Goal: Task Accomplishment & Management: Use online tool/utility

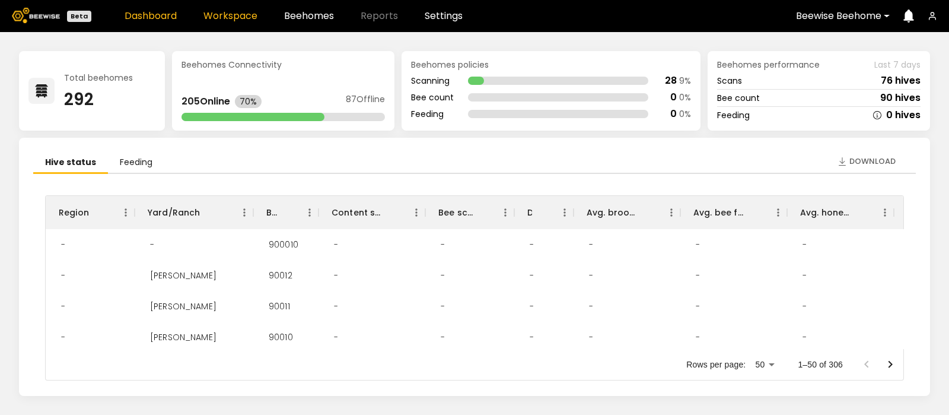
click at [224, 11] on link "Workspace" at bounding box center [230, 15] width 54 height 9
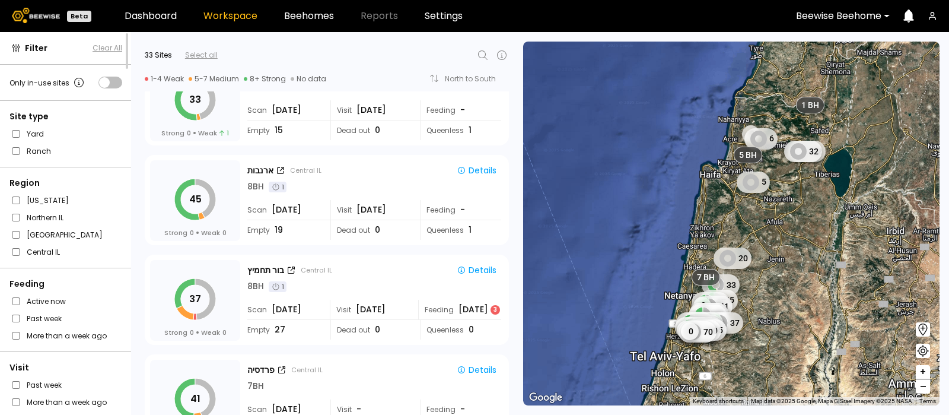
scroll to position [642, 0]
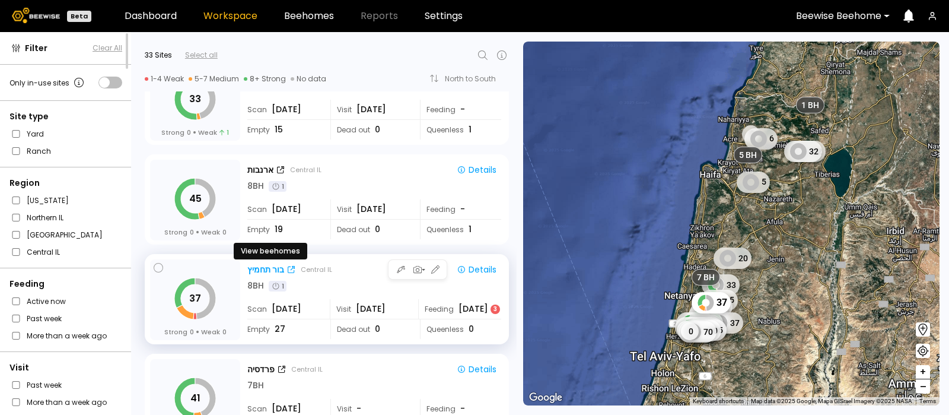
click at [254, 268] on div "בור תחמיץ" at bounding box center [265, 269] width 37 height 12
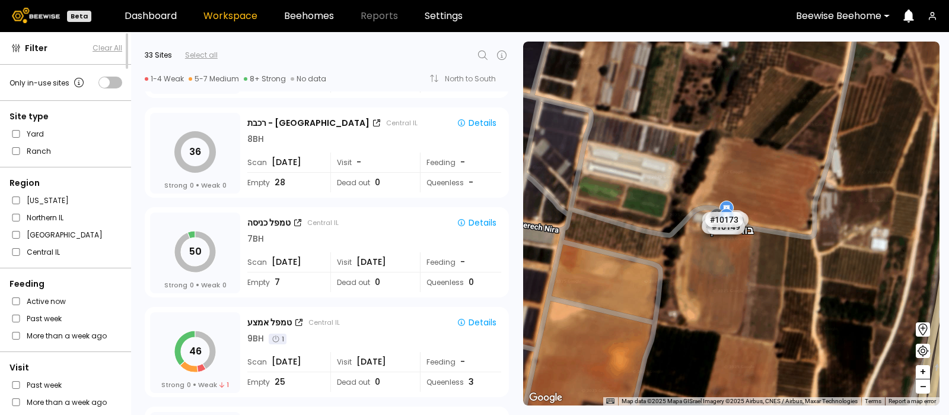
scroll to position [1393, 0]
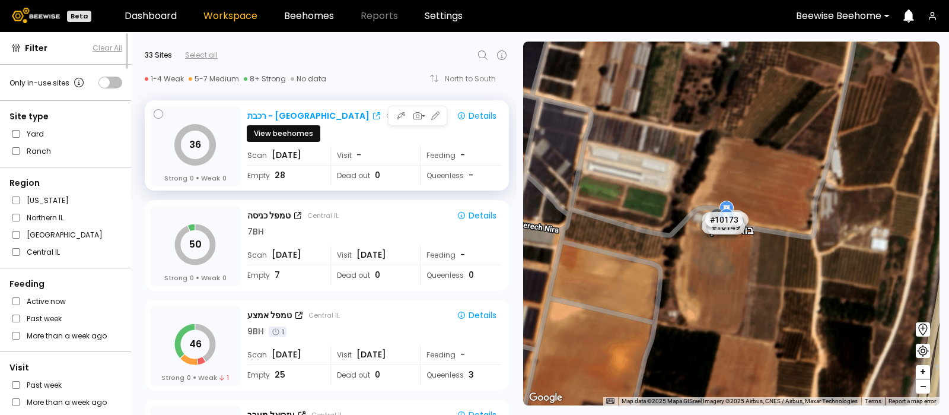
click at [287, 113] on div "רכבת - בית יהושוע" at bounding box center [308, 116] width 122 height 12
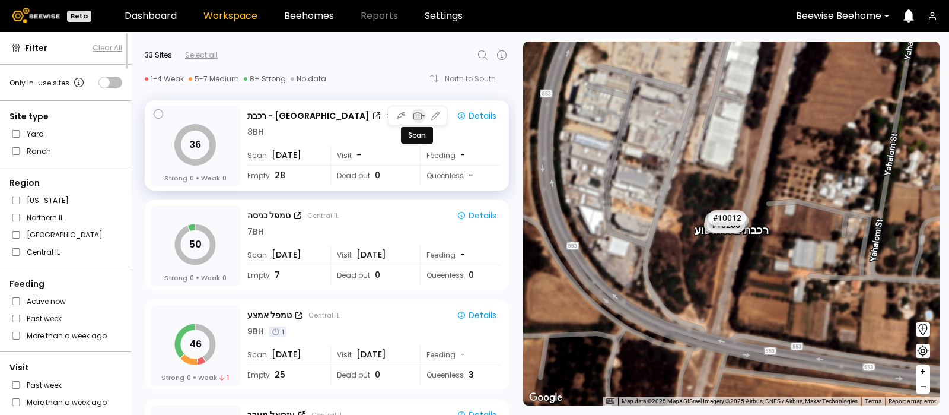
click at [421, 113] on icon "button" at bounding box center [423, 115] width 5 height 5
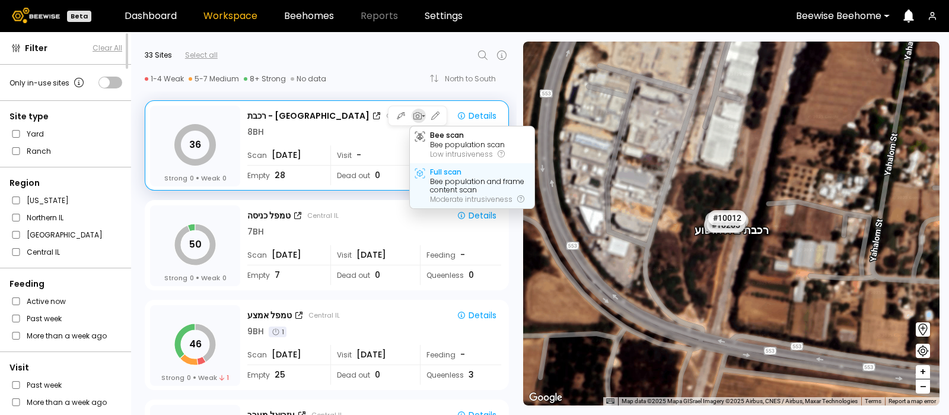
click at [438, 173] on div "Full scan" at bounding box center [445, 172] width 31 height 8
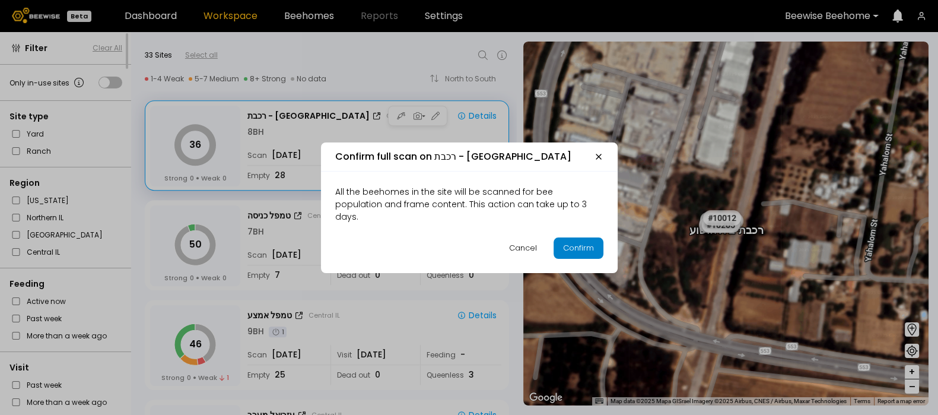
click at [575, 242] on div "Confirm" at bounding box center [578, 248] width 31 height 12
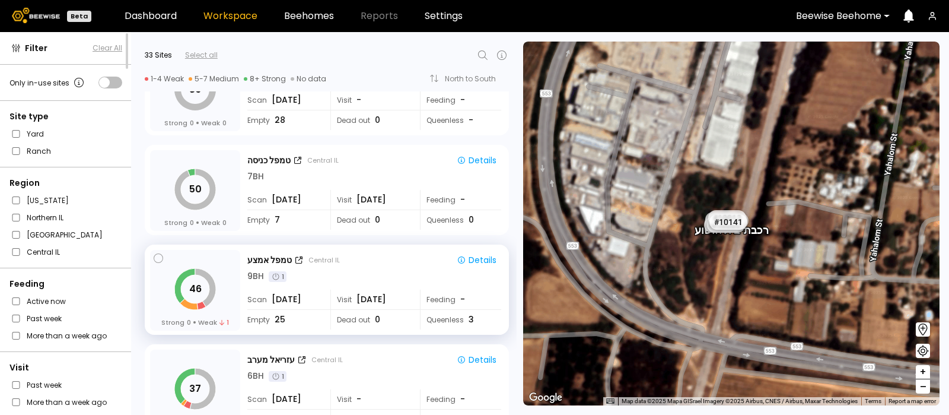
scroll to position [1444, 0]
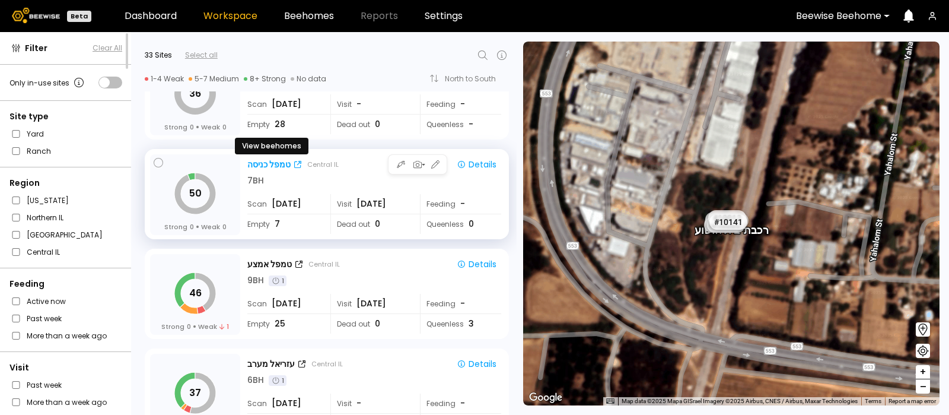
click at [261, 167] on div "טמפל כניסה" at bounding box center [268, 164] width 43 height 12
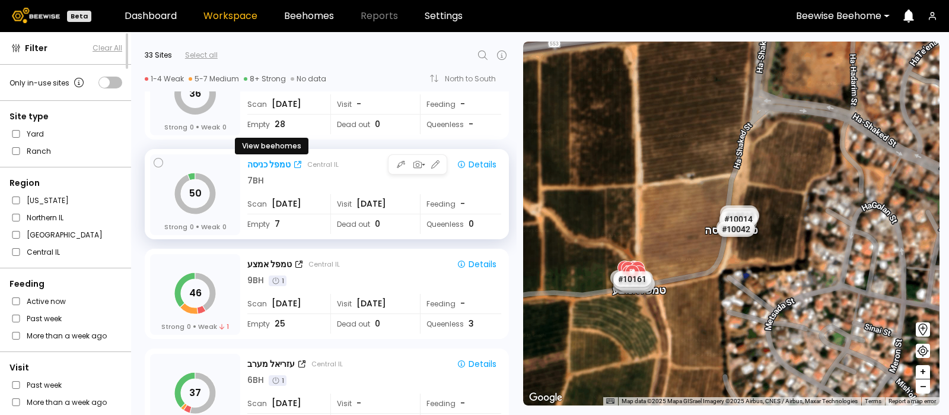
click at [265, 162] on div "טמפל כניסה" at bounding box center [268, 164] width 43 height 12
click at [263, 160] on div "טמפל כניסה" at bounding box center [268, 164] width 43 height 12
click at [272, 161] on div "טמפל כניסה" at bounding box center [268, 164] width 43 height 12
click at [414, 163] on icon "button" at bounding box center [417, 164] width 11 height 11
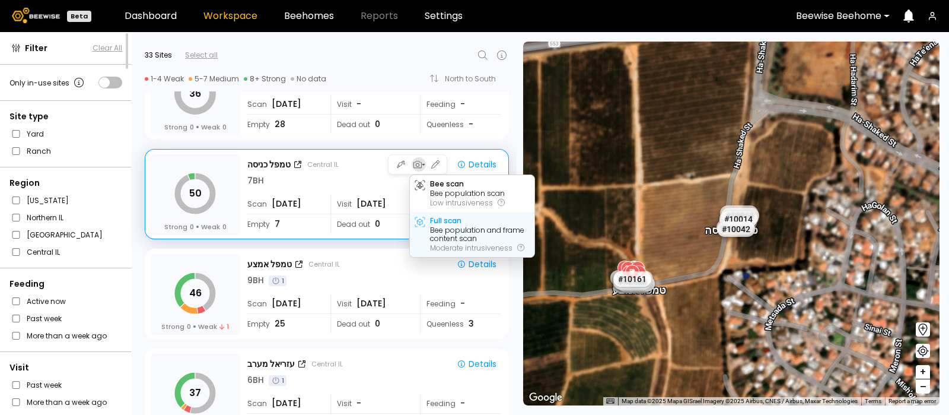
click at [448, 224] on div "Full scan" at bounding box center [445, 221] width 31 height 8
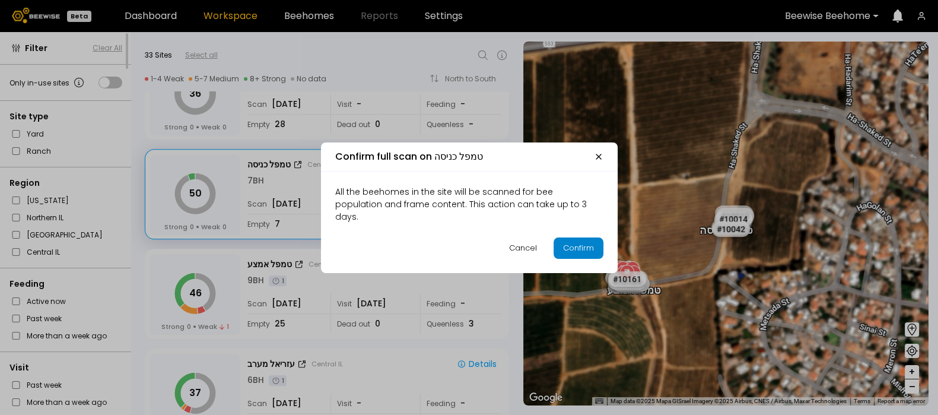
click at [572, 244] on div "Confirm" at bounding box center [578, 248] width 31 height 12
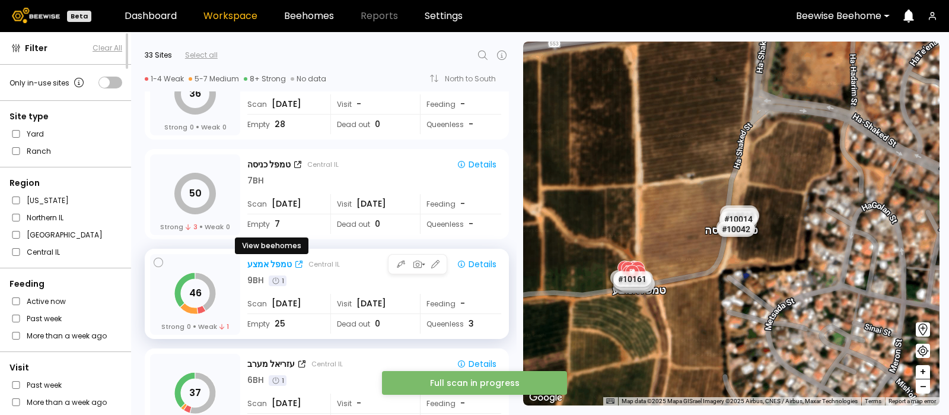
click at [261, 259] on div "טמפל אמצע" at bounding box center [269, 264] width 44 height 12
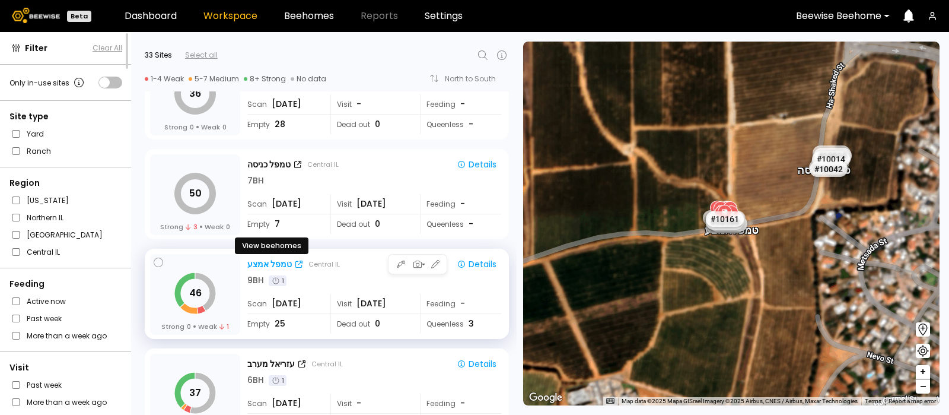
click at [261, 262] on div "טמפל אמצע" at bounding box center [269, 264] width 44 height 12
click at [257, 259] on div "טמפל אמצע" at bounding box center [269, 264] width 44 height 12
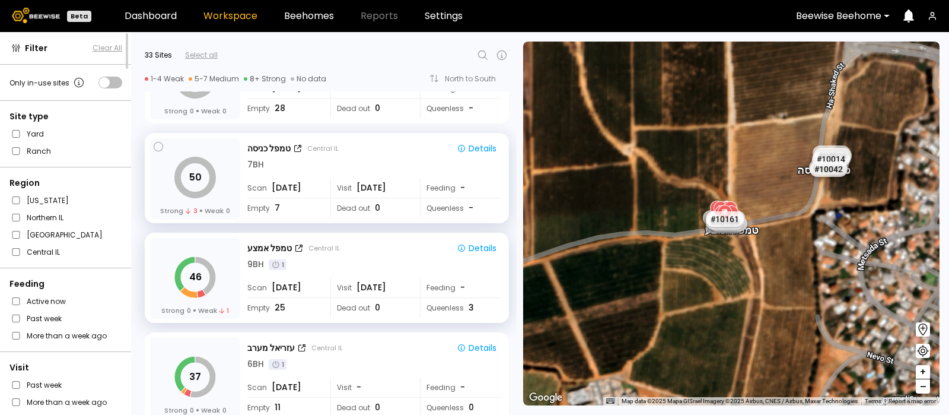
scroll to position [1465, 0]
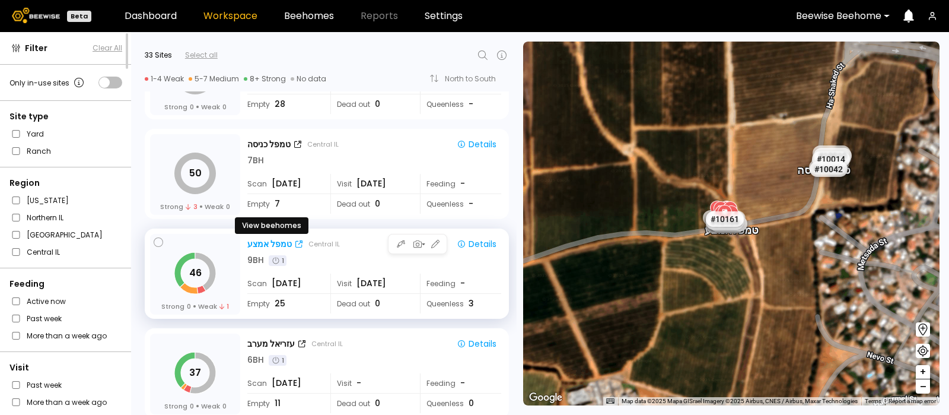
click at [268, 240] on div "טמפל אמצע" at bounding box center [269, 244] width 44 height 12
click at [261, 241] on div "טמפל אמצע" at bounding box center [269, 244] width 44 height 12
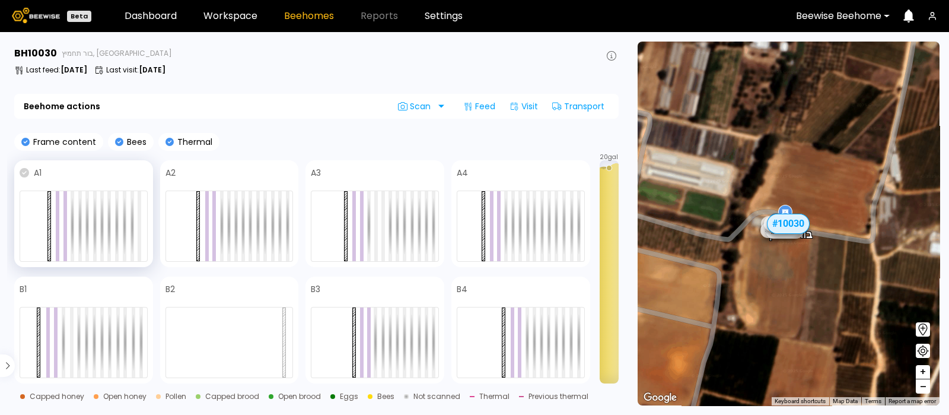
click at [21, 169] on icon at bounding box center [24, 172] width 9 height 9
click at [22, 170] on icon at bounding box center [24, 172] width 9 height 9
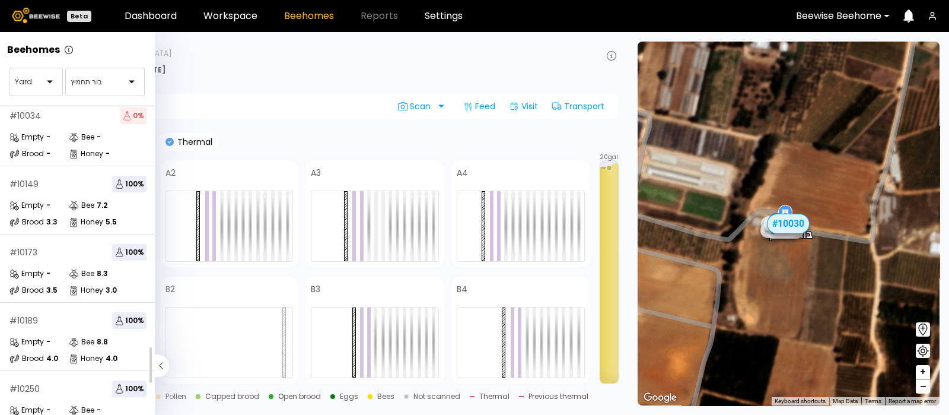
scroll to position [214, 0]
click at [75, 256] on div "# 10173 100 %" at bounding box center [77, 251] width 137 height 17
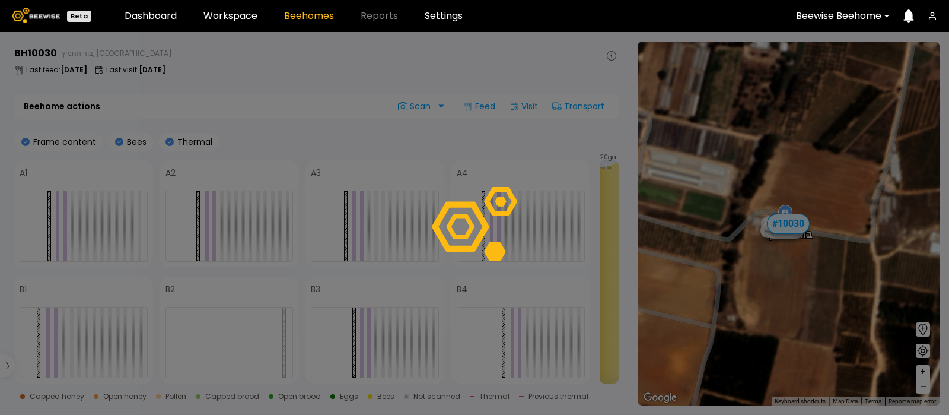
scroll to position [211, 0]
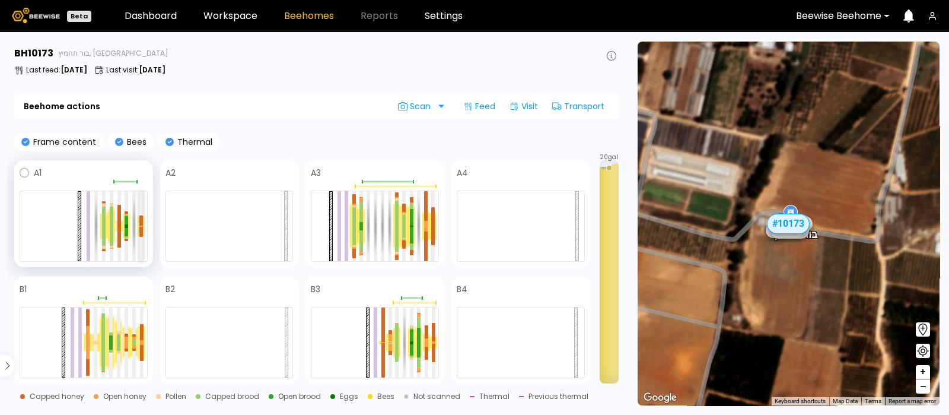
click at [140, 226] on div at bounding box center [141, 226] width 4 height 1
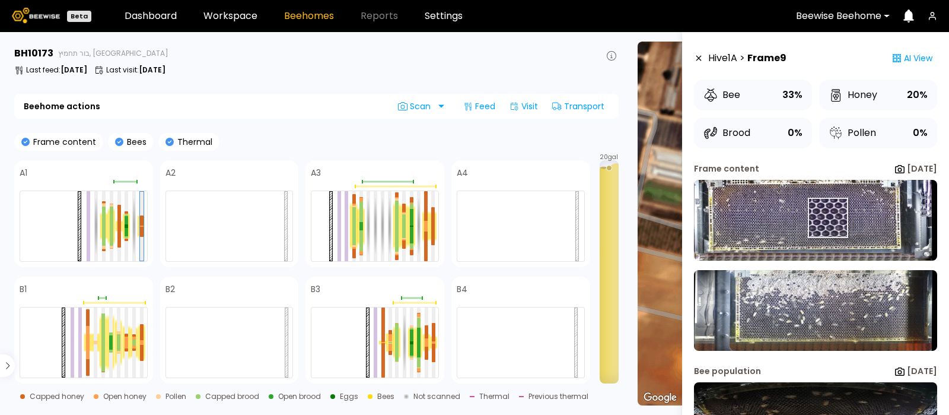
click at [827, 218] on img at bounding box center [815, 220] width 243 height 81
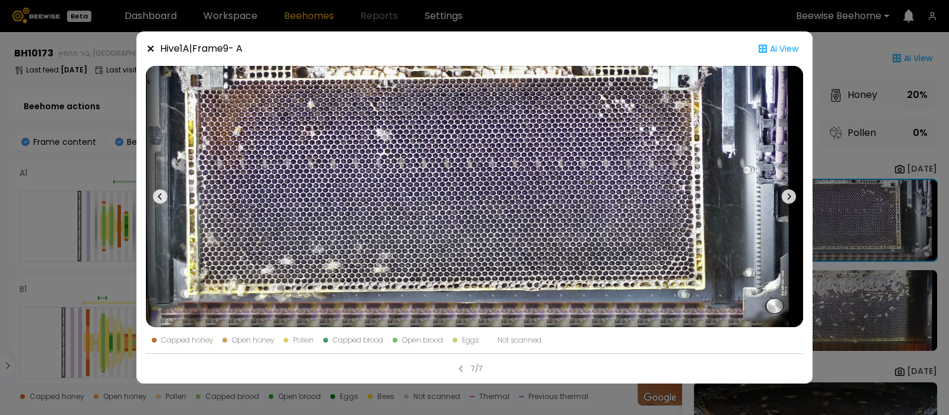
click at [789, 190] on icon at bounding box center [789, 196] width 14 height 14
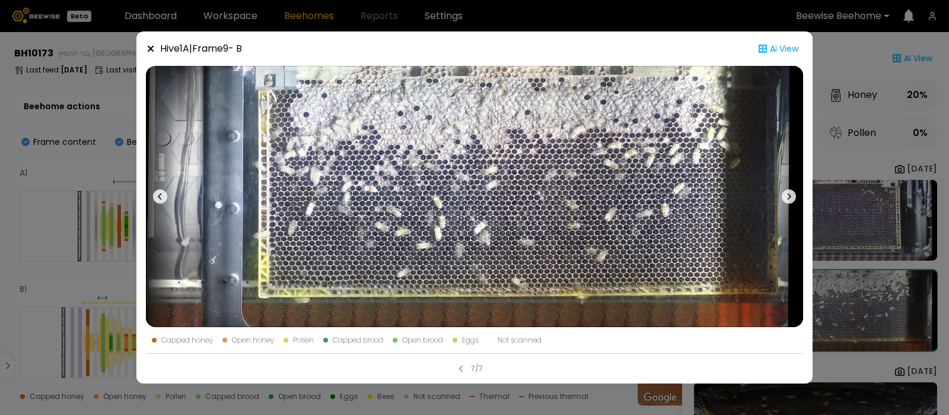
click at [154, 46] on icon at bounding box center [150, 48] width 9 height 9
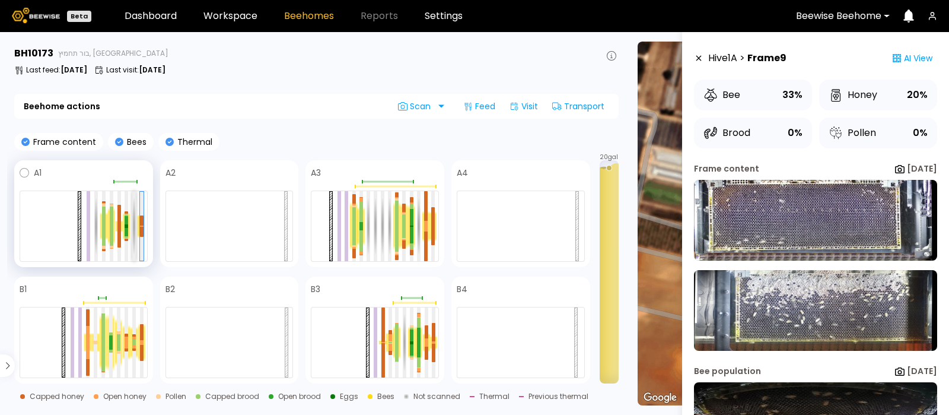
click at [132, 219] on div at bounding box center [134, 226] width 4 height 70
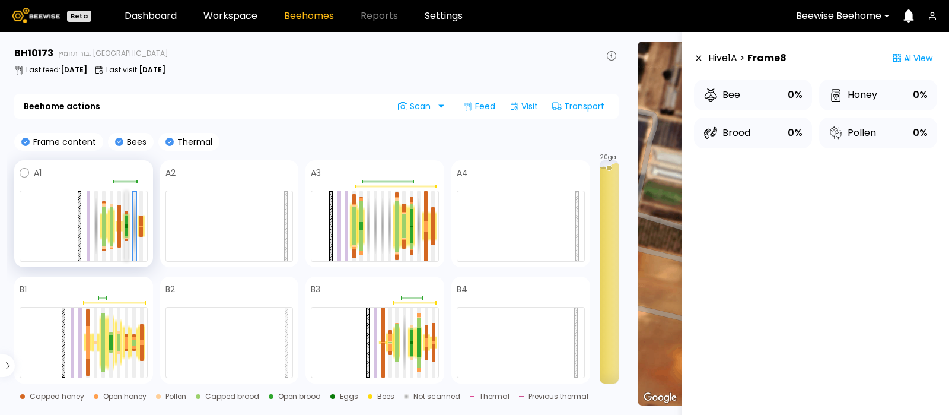
click at [125, 226] on div at bounding box center [127, 225] width 4 height 3
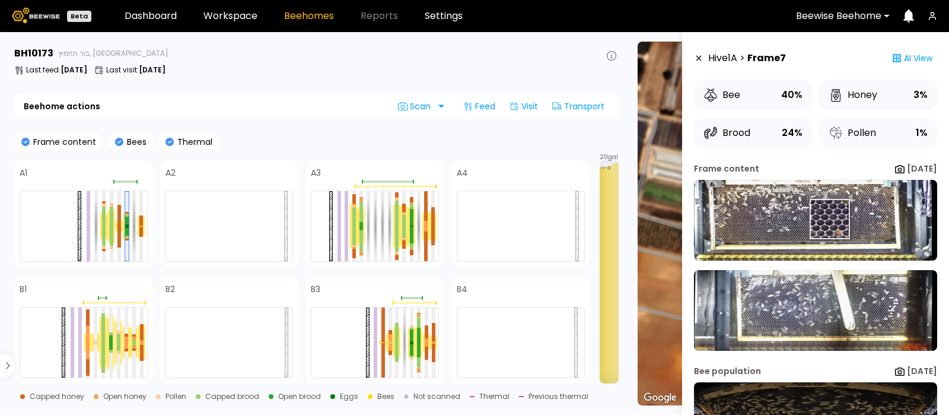
click at [829, 218] on img at bounding box center [815, 220] width 243 height 81
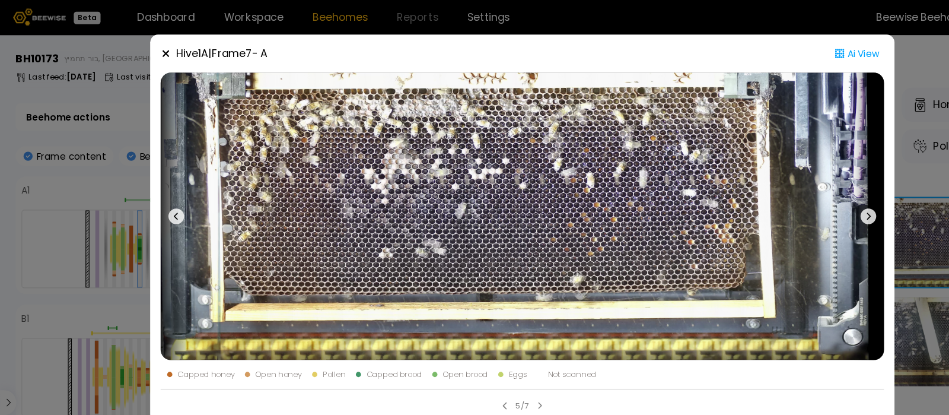
click at [787, 195] on icon at bounding box center [789, 196] width 14 height 14
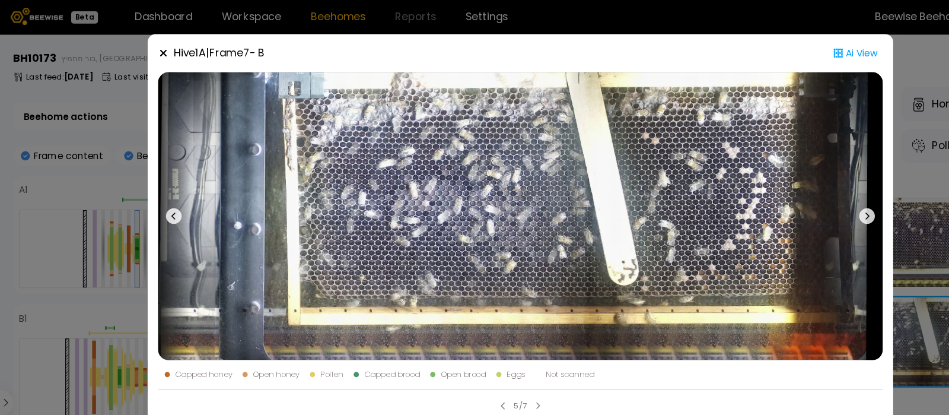
click at [148, 44] on icon at bounding box center [150, 48] width 9 height 9
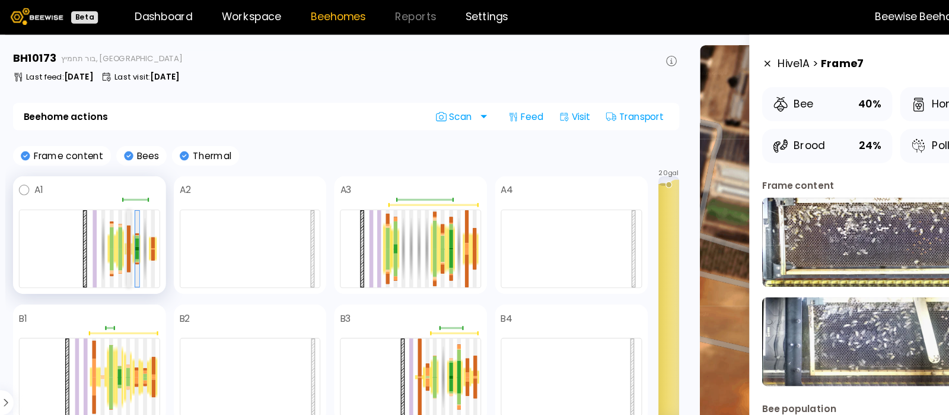
click at [117, 221] on div at bounding box center [119, 215] width 4 height 21
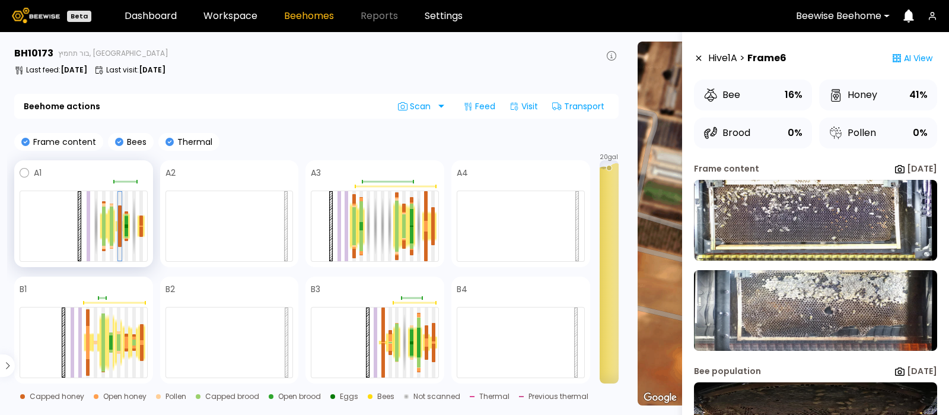
click at [119, 222] on div at bounding box center [120, 215] width 4 height 21
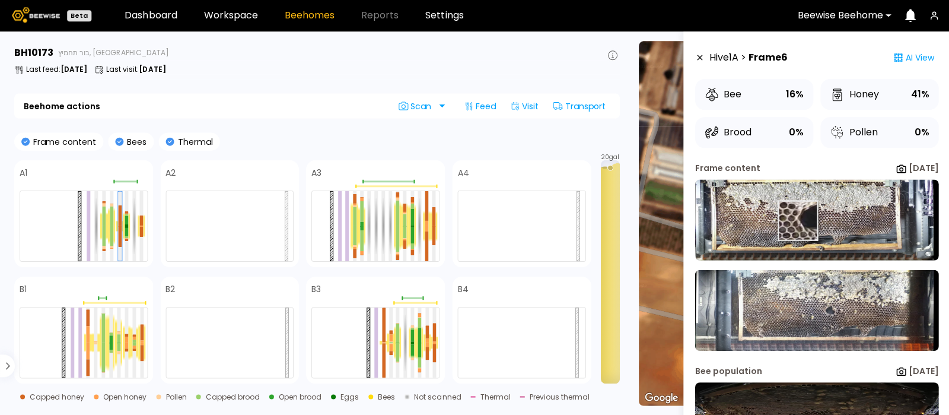
scroll to position [0, 0]
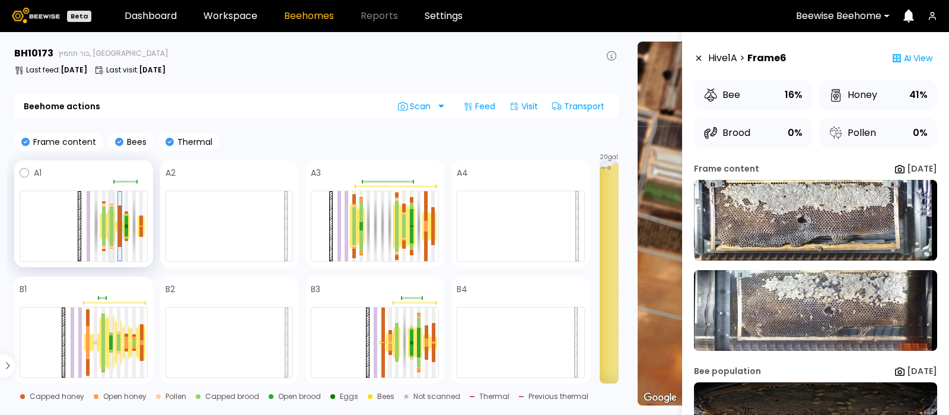
click at [111, 218] on div at bounding box center [112, 216] width 4 height 20
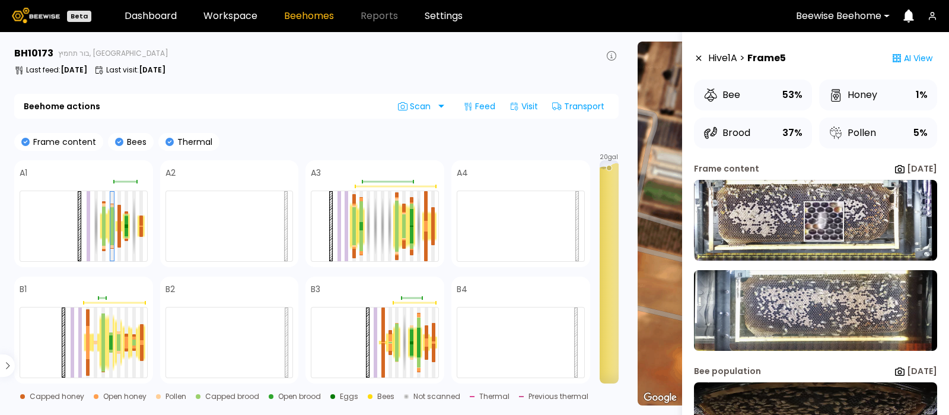
click at [823, 221] on img at bounding box center [815, 220] width 243 height 81
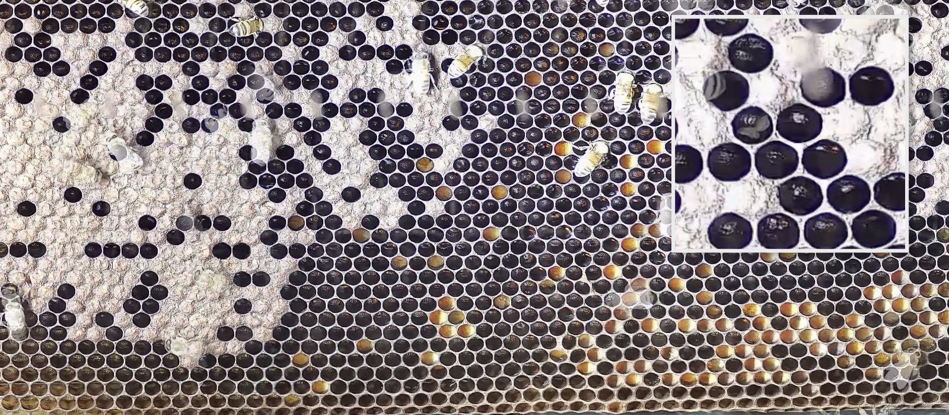
click at [535, 173] on img at bounding box center [474, 196] width 657 height 261
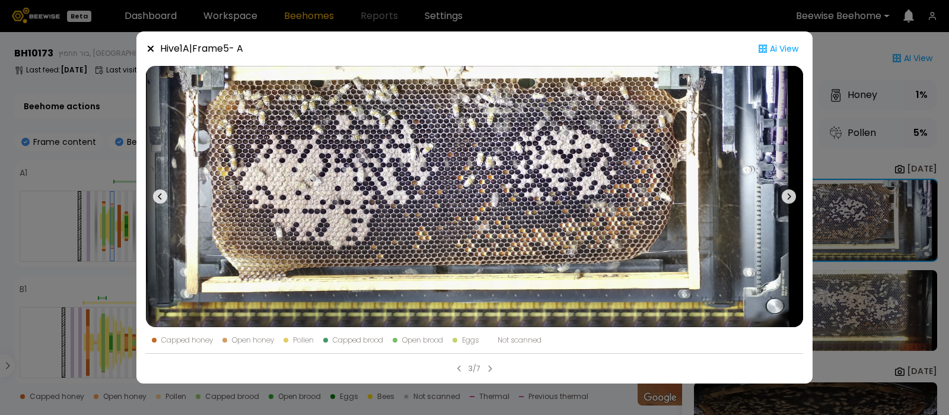
click at [793, 194] on icon at bounding box center [789, 196] width 14 height 14
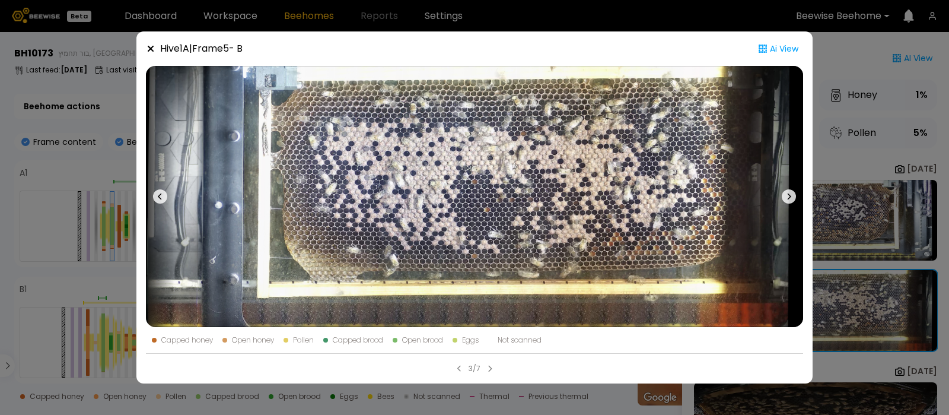
click at [790, 190] on icon at bounding box center [789, 196] width 14 height 14
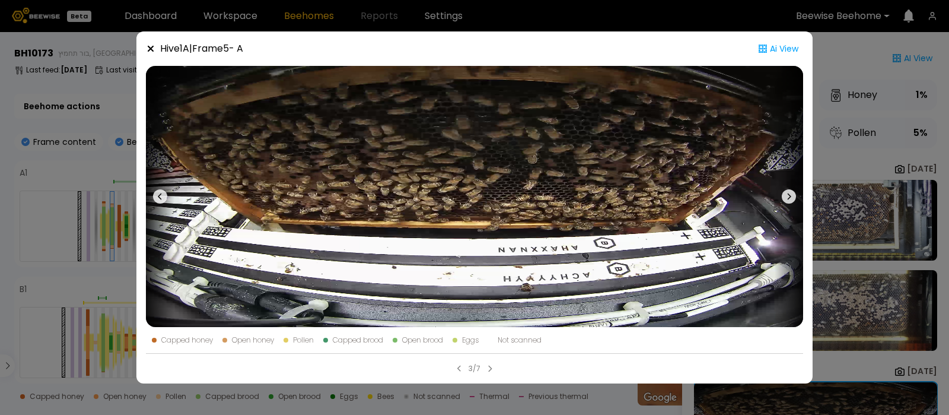
click at [153, 46] on icon at bounding box center [151, 49] width 6 height 6
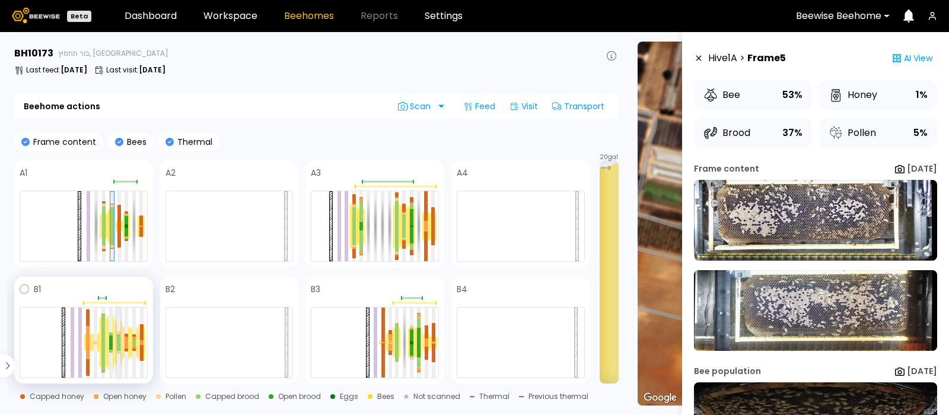
click at [118, 342] on div at bounding box center [119, 346] width 4 height 8
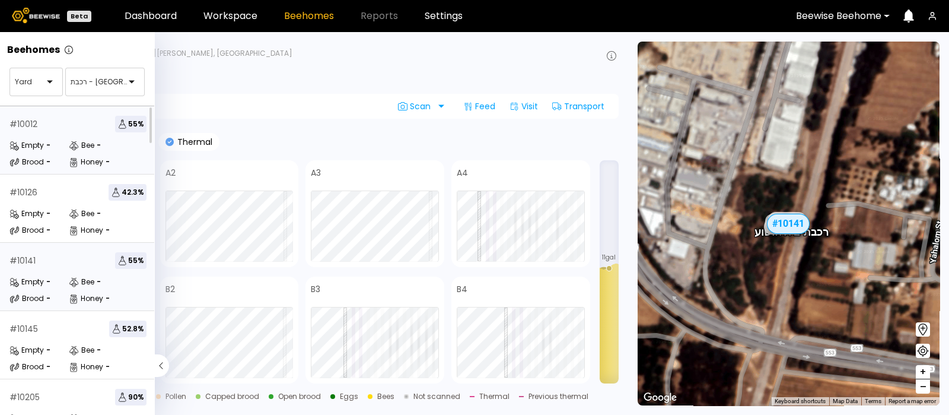
click at [44, 132] on div "# 10012 55 % Empty - Bee - Brood - Honey -" at bounding box center [78, 140] width 156 height 68
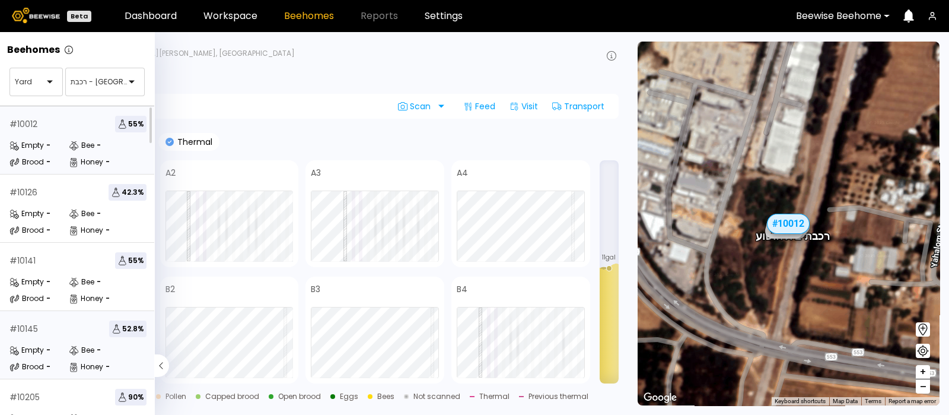
click at [36, 346] on div "Empty" at bounding box center [26, 350] width 34 height 12
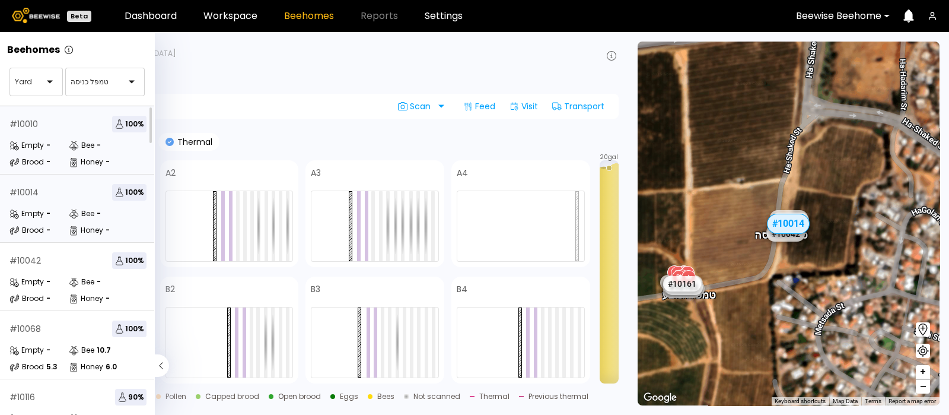
click at [31, 142] on div "Empty" at bounding box center [26, 145] width 34 height 12
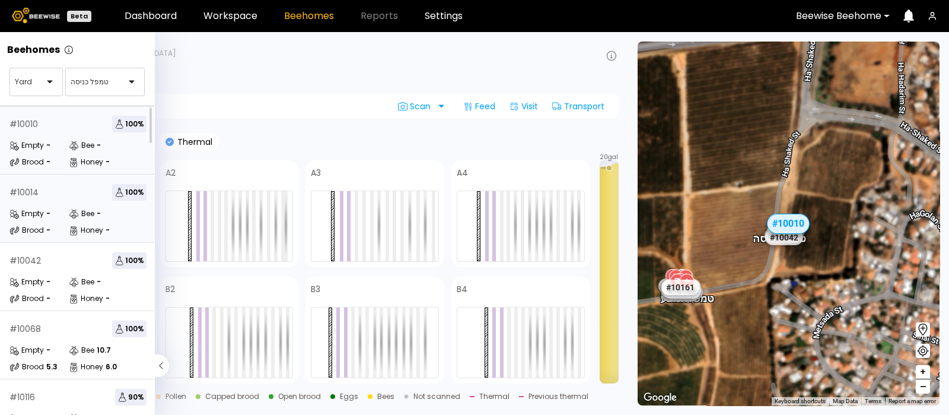
click at [62, 184] on div "# 10014 100 %" at bounding box center [77, 192] width 137 height 17
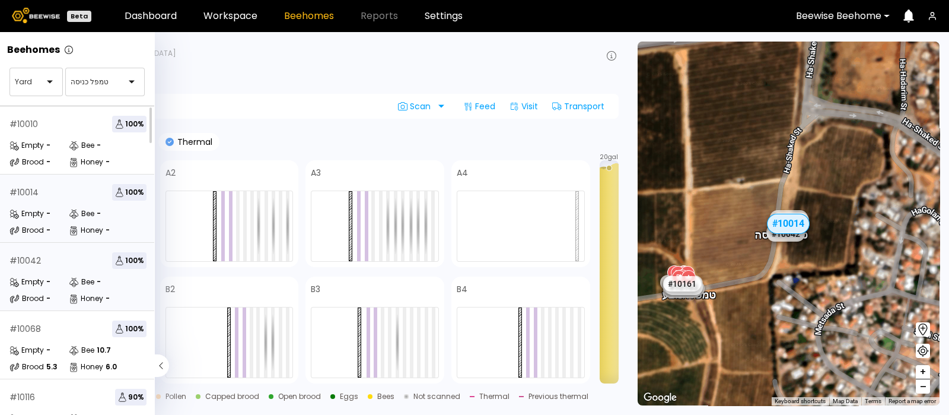
click at [54, 269] on div "# 10042 100 % Empty - Bee - Brood - Honey -" at bounding box center [78, 277] width 156 height 68
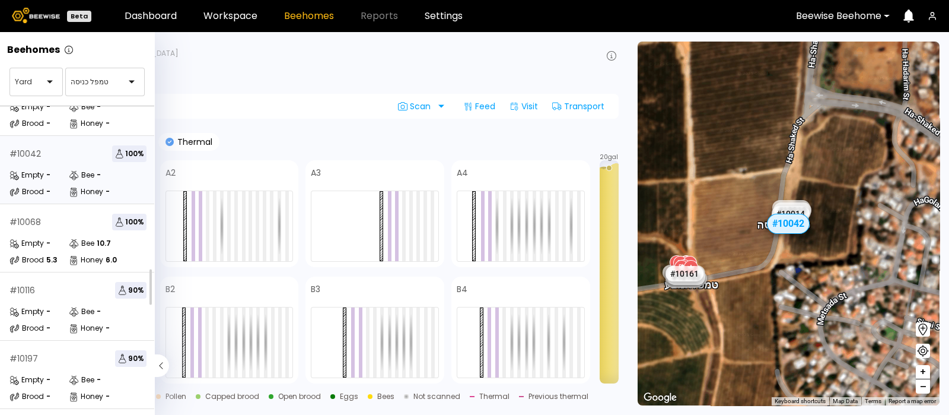
scroll to position [108, 0]
click at [59, 227] on div "# 10068 100 %" at bounding box center [77, 220] width 137 height 17
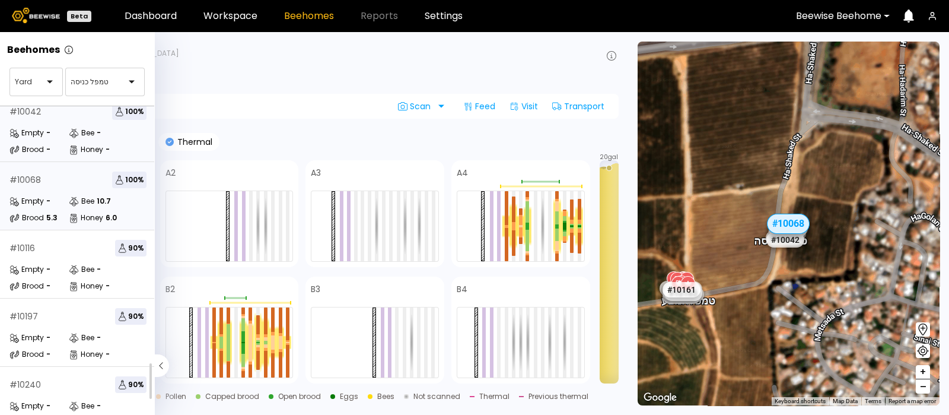
scroll to position [167, 0]
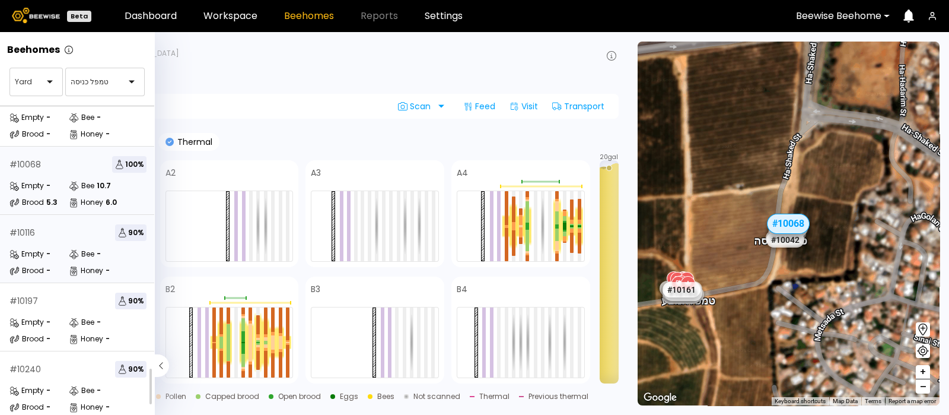
click at [56, 239] on div "# 10116 90 % Empty - Bee - Brood - Honey -" at bounding box center [78, 249] width 156 height 68
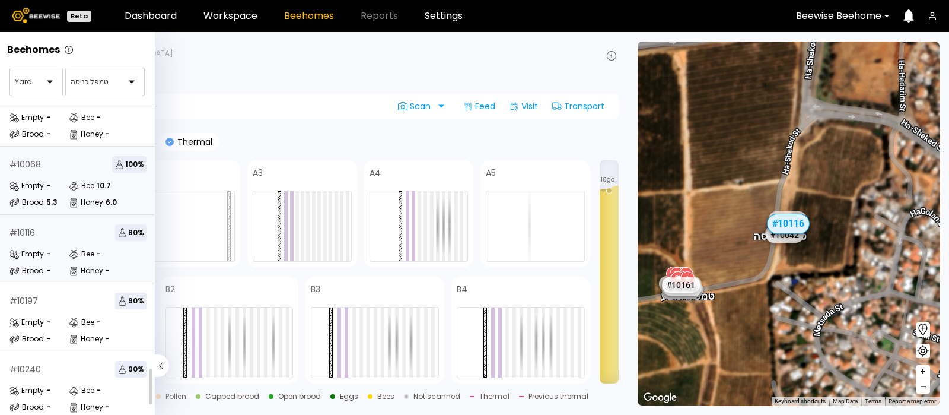
click at [62, 170] on div "# 10068 100 % Empty - Bee 10.7 Brood 5.3 Honey 6.0" at bounding box center [78, 181] width 156 height 68
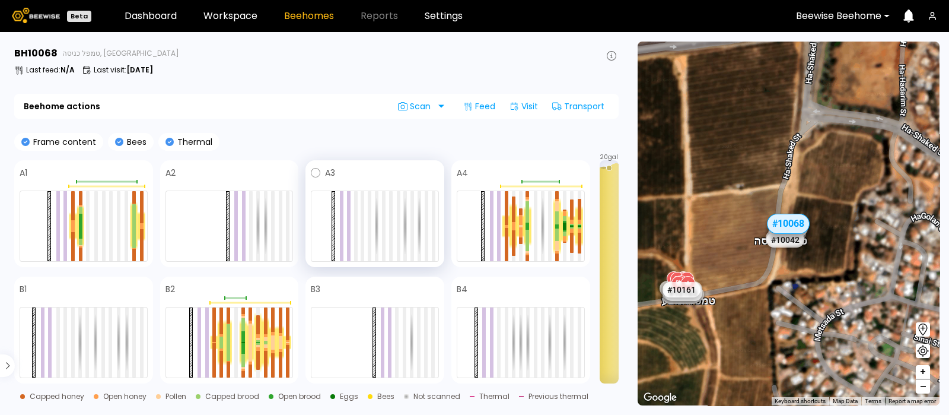
scroll to position [143, 0]
click at [527, 221] on div at bounding box center [528, 211] width 4 height 21
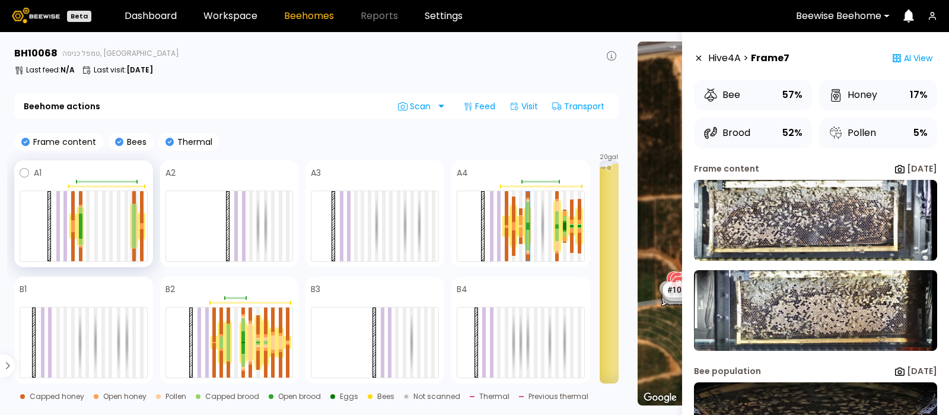
click at [133, 221] on div at bounding box center [134, 215] width 4 height 22
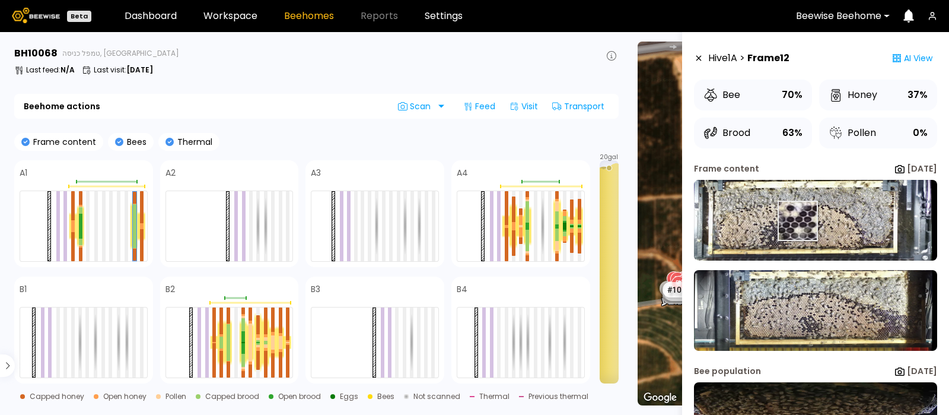
click at [797, 221] on img at bounding box center [815, 220] width 243 height 81
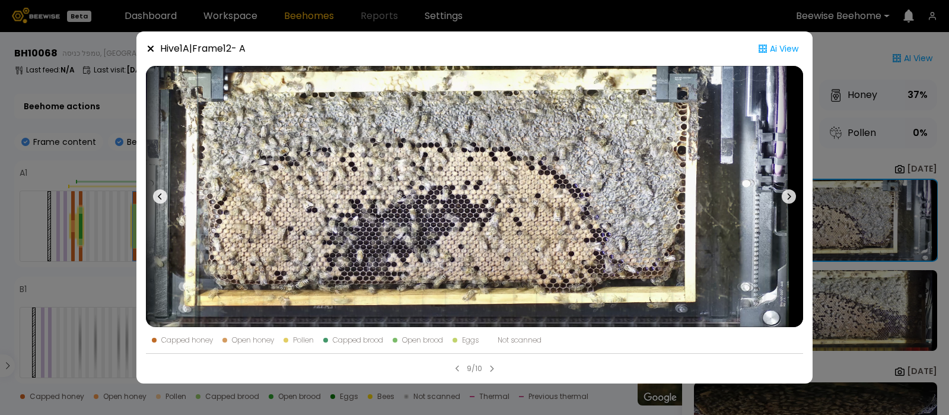
click at [788, 193] on icon at bounding box center [789, 196] width 14 height 14
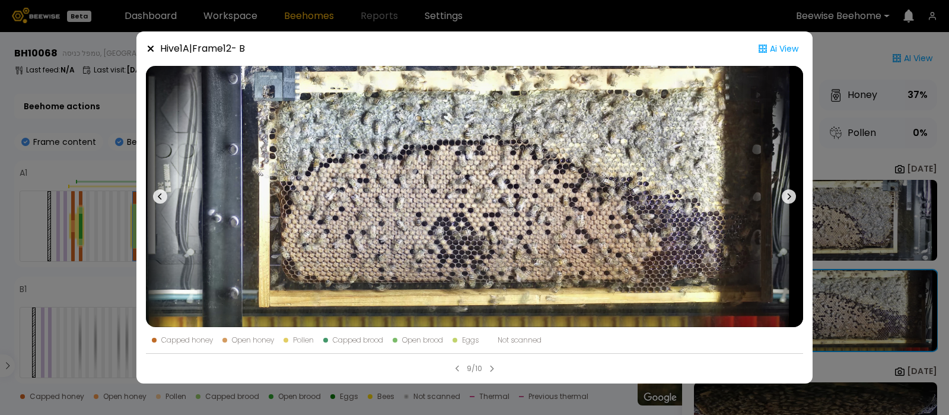
click at [149, 47] on icon at bounding box center [151, 49] width 6 height 6
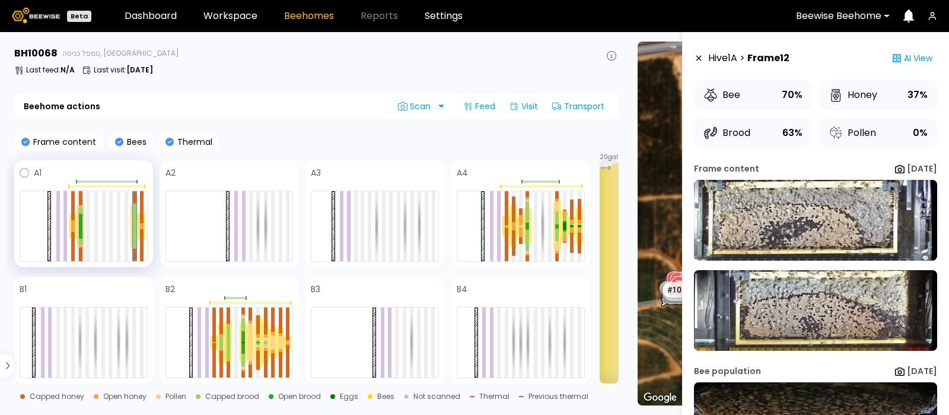
click at [82, 223] on div at bounding box center [81, 220] width 4 height 12
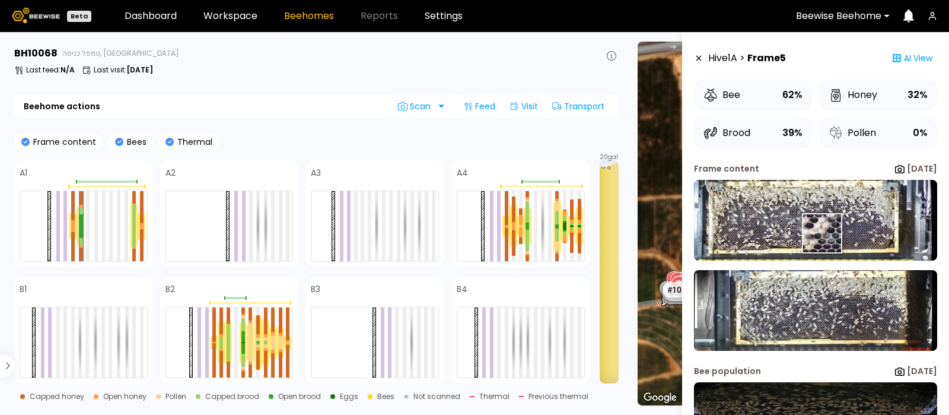
click at [821, 233] on img at bounding box center [815, 220] width 243 height 81
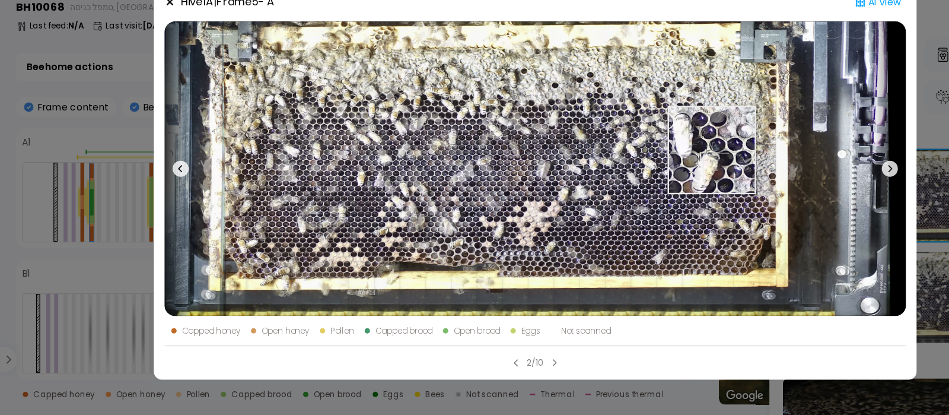
scroll to position [0, 0]
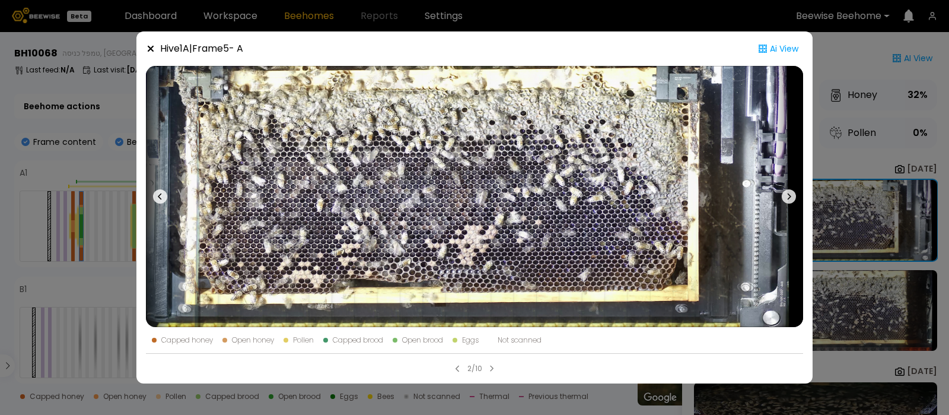
click at [151, 51] on icon at bounding box center [150, 48] width 9 height 9
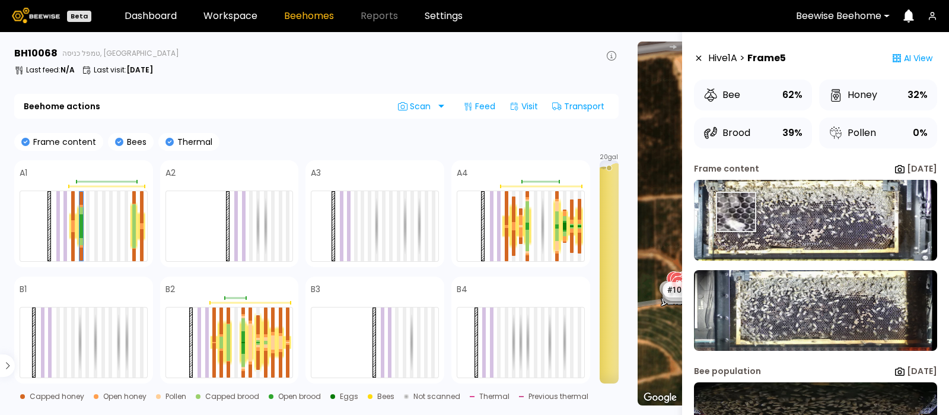
click at [736, 212] on img at bounding box center [815, 220] width 243 height 81
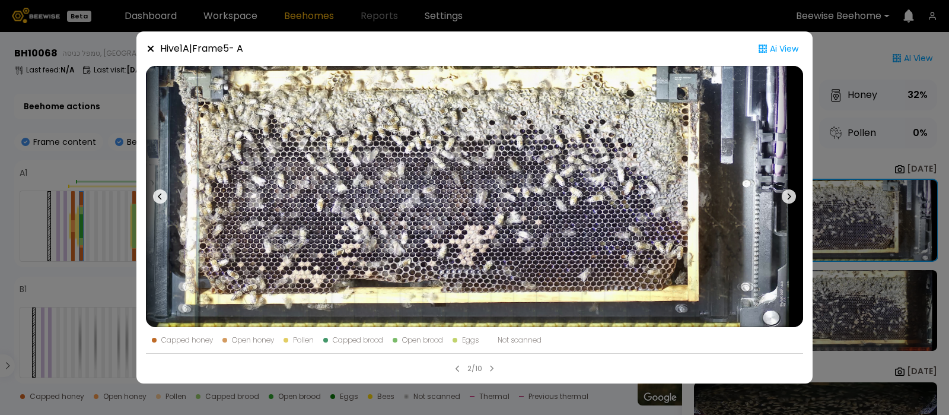
click at [788, 195] on icon at bounding box center [789, 196] width 14 height 14
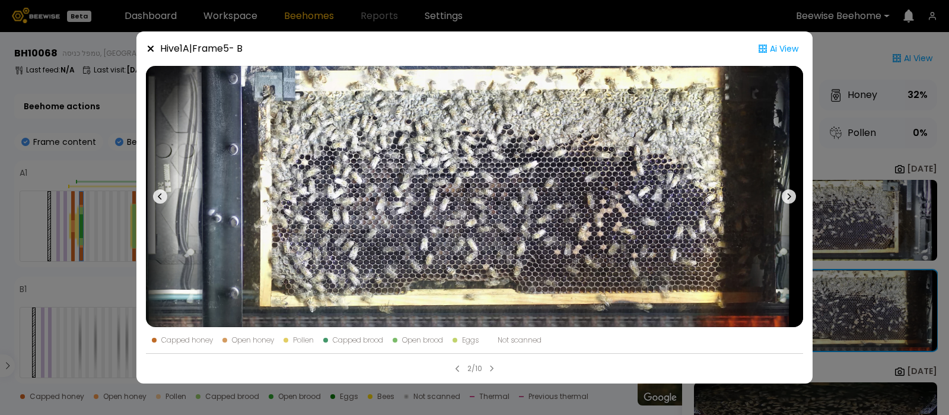
click at [152, 50] on icon at bounding box center [151, 49] width 6 height 6
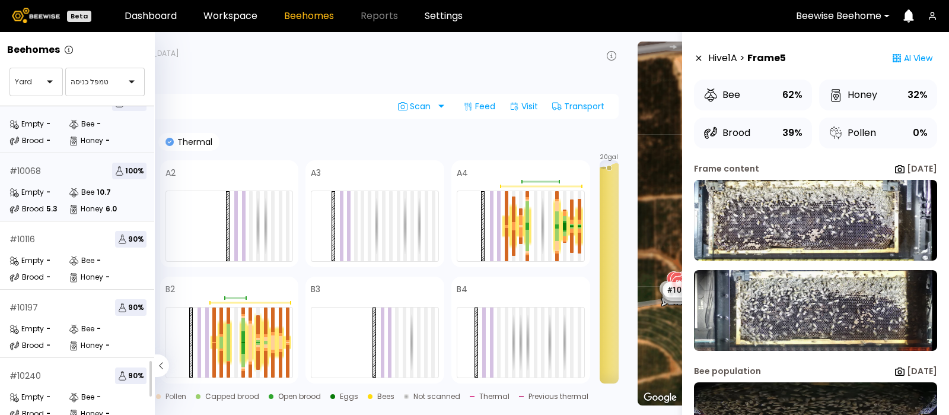
scroll to position [175, 0]
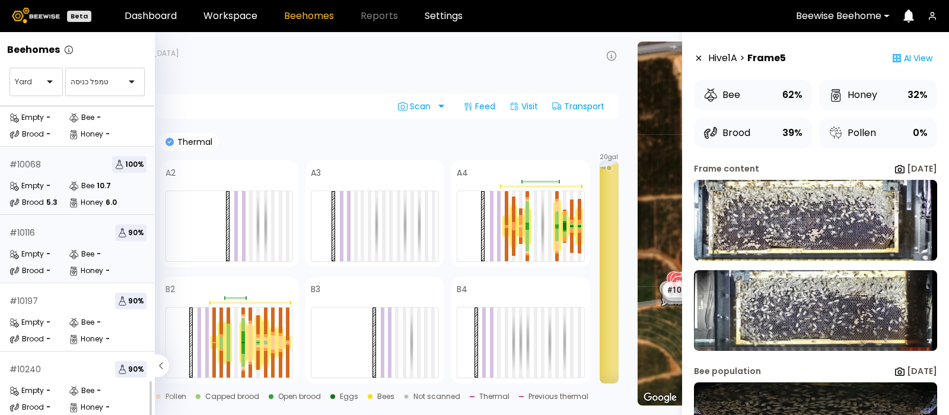
click at [47, 224] on div "# 10116 90 %" at bounding box center [77, 232] width 137 height 17
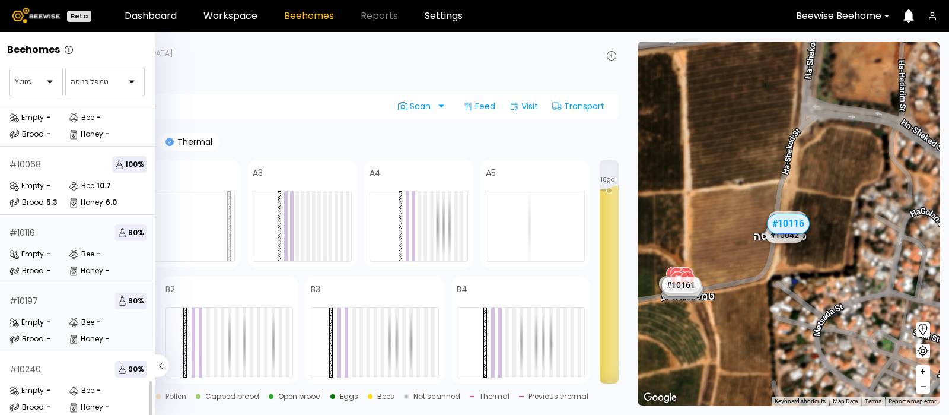
click at [42, 300] on div "# 10197 90 % Empty - Bee - Brood - Honey -" at bounding box center [78, 317] width 156 height 68
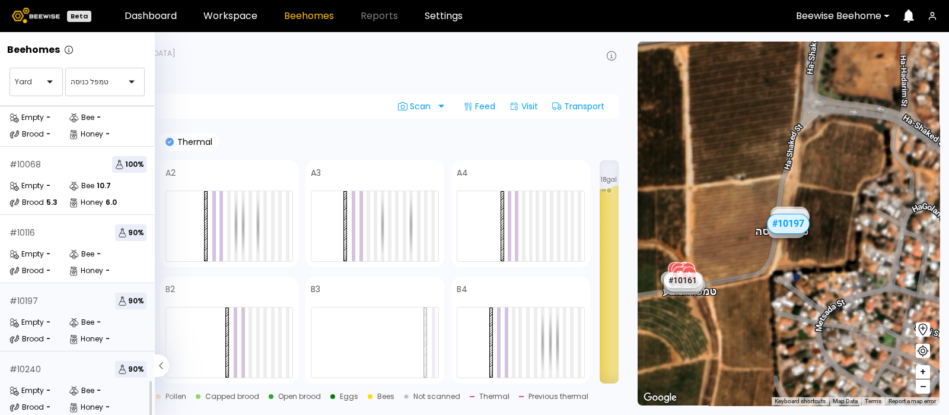
click at [43, 361] on div "# 10240 90 %" at bounding box center [77, 369] width 137 height 17
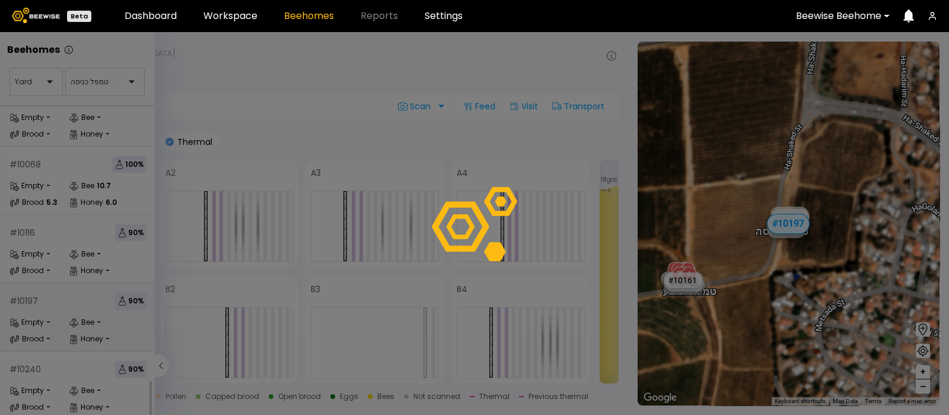
scroll to position [143, 0]
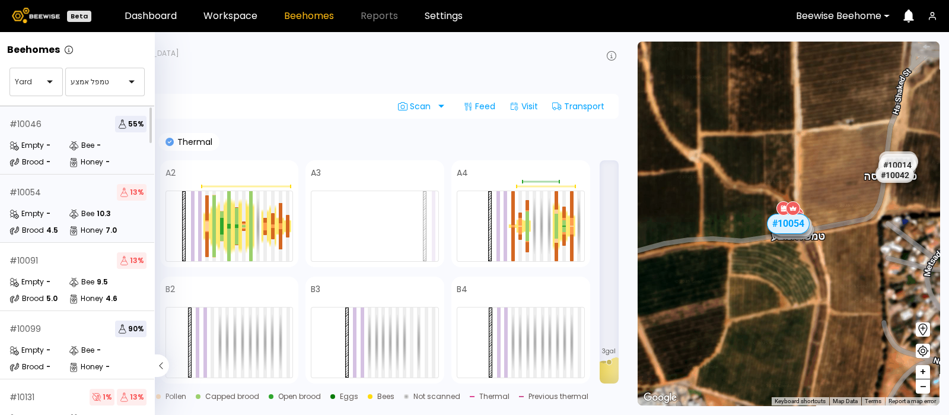
click at [36, 125] on div "# 10046" at bounding box center [25, 124] width 32 height 8
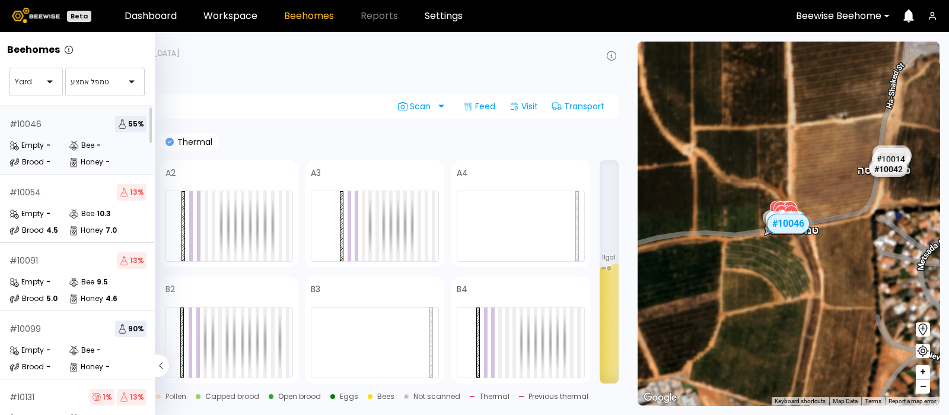
click at [44, 147] on div "Empty -" at bounding box center [38, 145] width 59 height 12
click at [46, 139] on div "Empty -" at bounding box center [38, 145] width 59 height 12
click at [60, 192] on div "# 10054 13 %" at bounding box center [77, 192] width 137 height 17
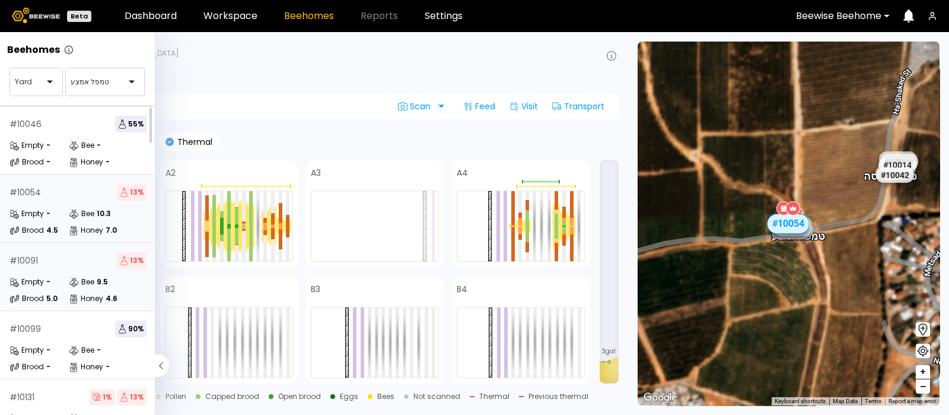
click at [46, 273] on div "# 10091 13 % Empty - Bee 9.5 Brood 5.0 Honey 4.6" at bounding box center [78, 277] width 156 height 68
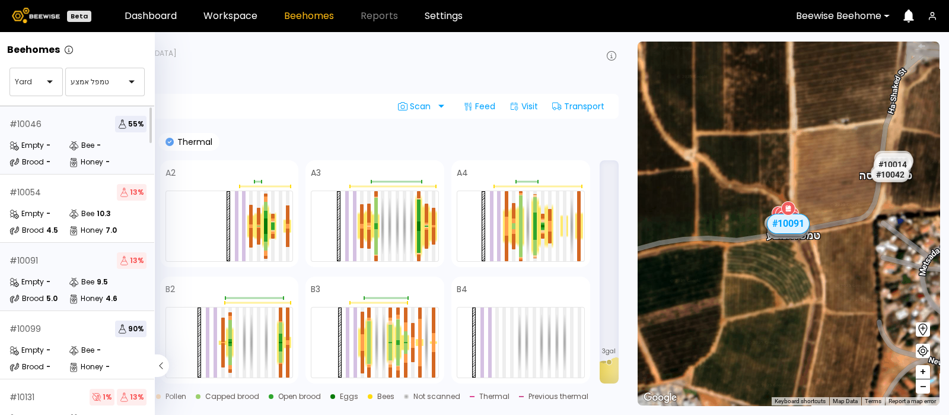
click at [57, 144] on div "Empty -" at bounding box center [38, 145] width 59 height 12
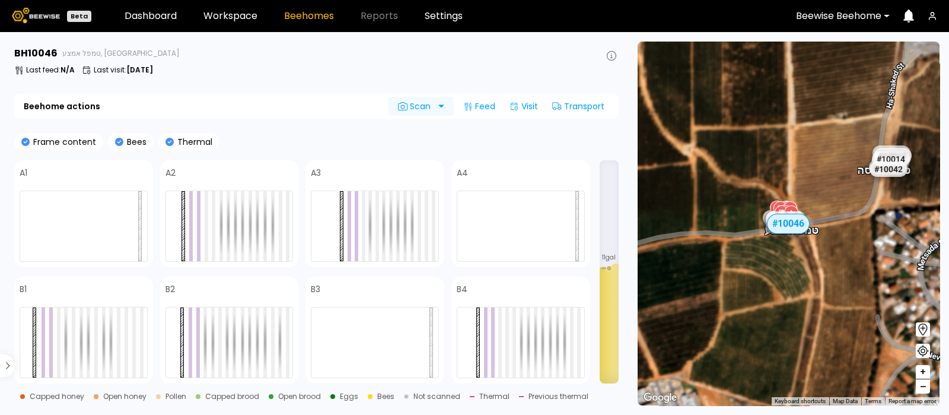
click at [421, 103] on span "Scan" at bounding box center [416, 105] width 37 height 9
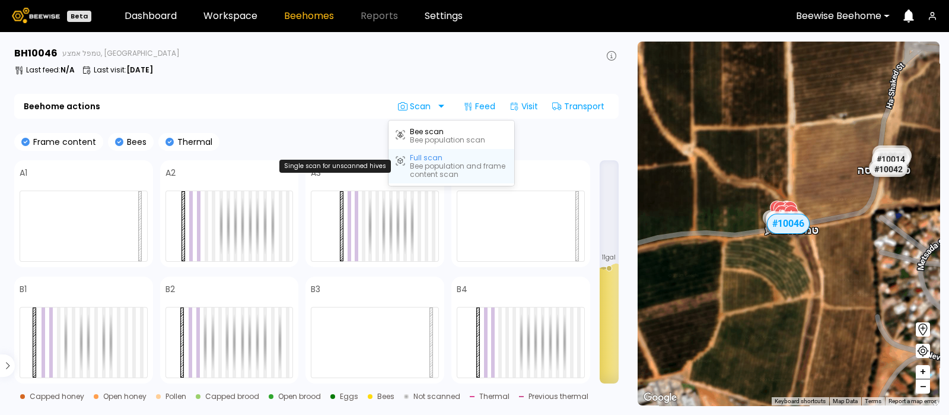
click at [419, 158] on div "Full scan" at bounding box center [426, 158] width 33 height 8
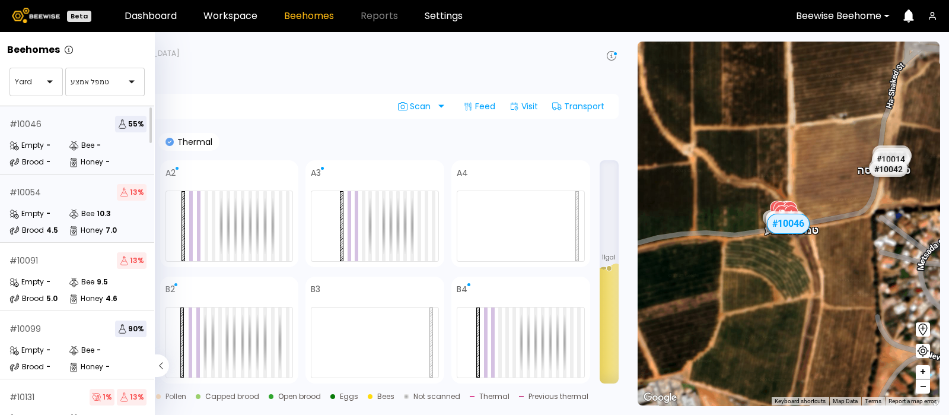
click at [40, 202] on div "# 10054 13 % Empty - Bee 10.3 Brood 4.5 Honey 7.0" at bounding box center [78, 208] width 156 height 68
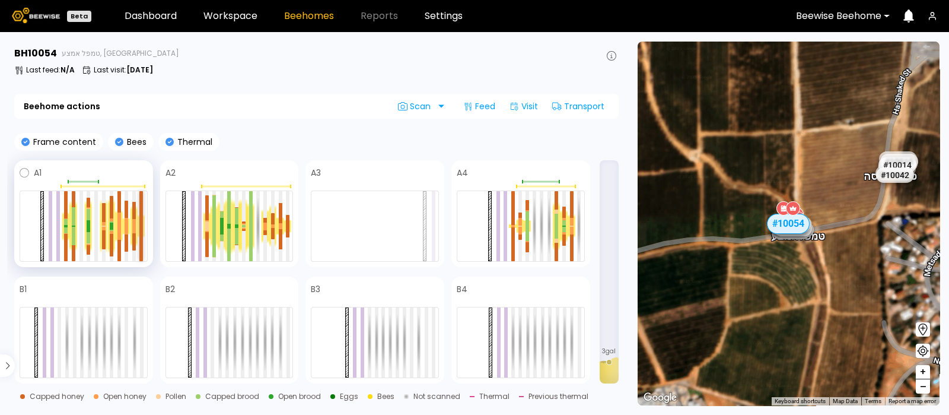
click at [141, 223] on div at bounding box center [141, 208] width 4 height 35
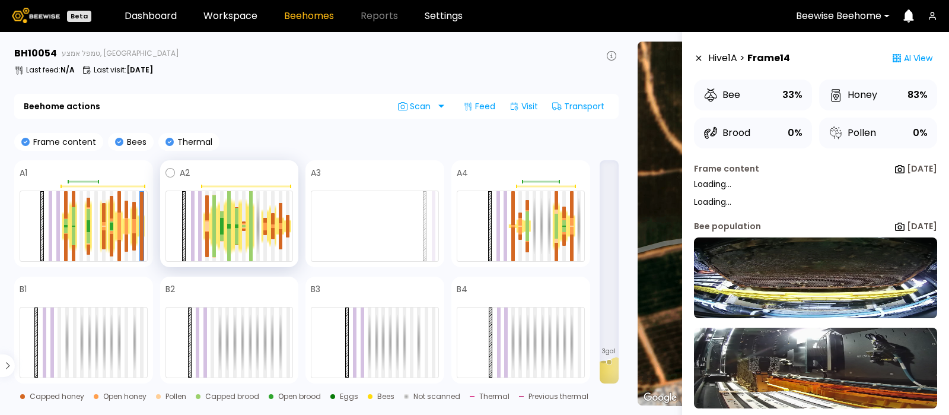
click at [285, 226] on div at bounding box center [287, 225] width 7 height 13
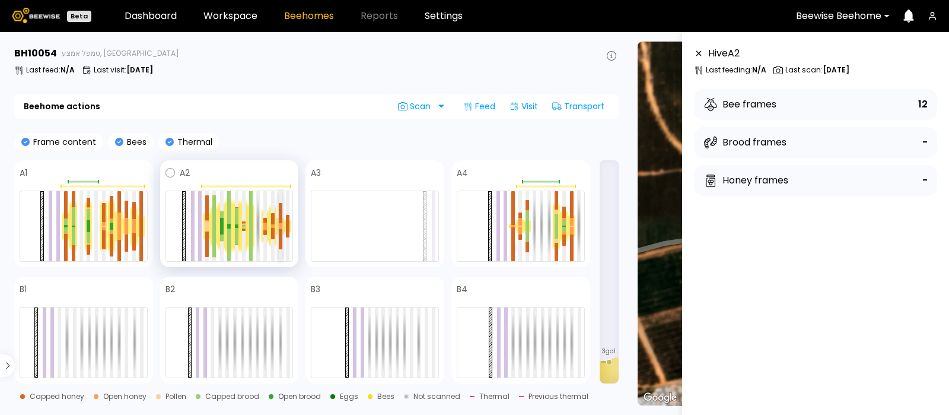
click at [281, 224] on div at bounding box center [281, 224] width 4 height 3
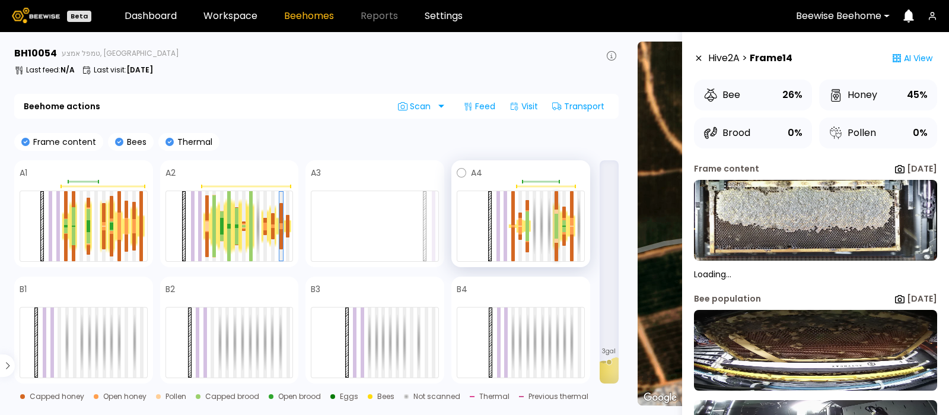
click at [556, 225] on div at bounding box center [557, 220] width 4 height 12
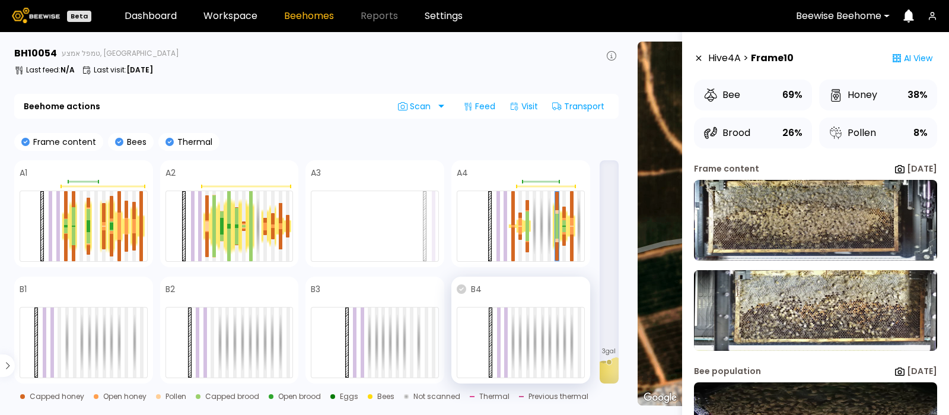
click at [461, 291] on icon at bounding box center [461, 288] width 9 height 9
click at [317, 289] on icon at bounding box center [315, 288] width 9 height 9
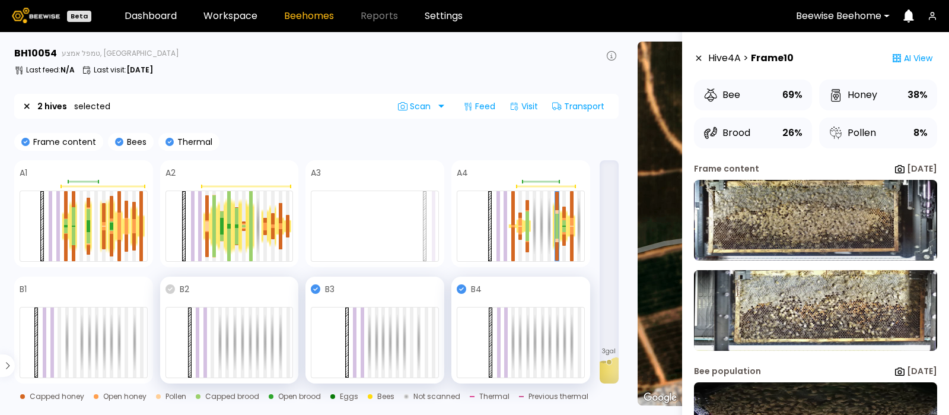
click at [169, 289] on icon at bounding box center [170, 288] width 9 height 9
click at [23, 289] on icon at bounding box center [24, 288] width 9 height 9
click at [431, 104] on span "Scan" at bounding box center [416, 105] width 37 height 9
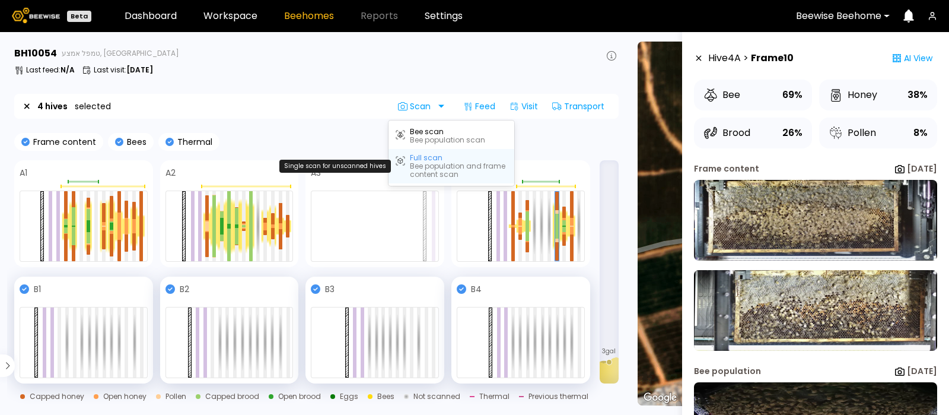
click at [431, 158] on div "Full scan" at bounding box center [426, 158] width 33 height 8
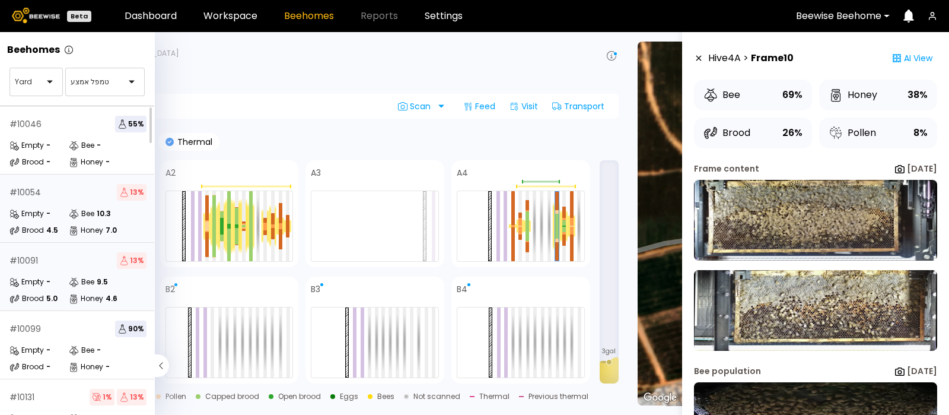
click at [52, 273] on div "# 10091 13 % Empty - Bee 9.5 Brood 5.0 Honey 4.6" at bounding box center [78, 277] width 156 height 68
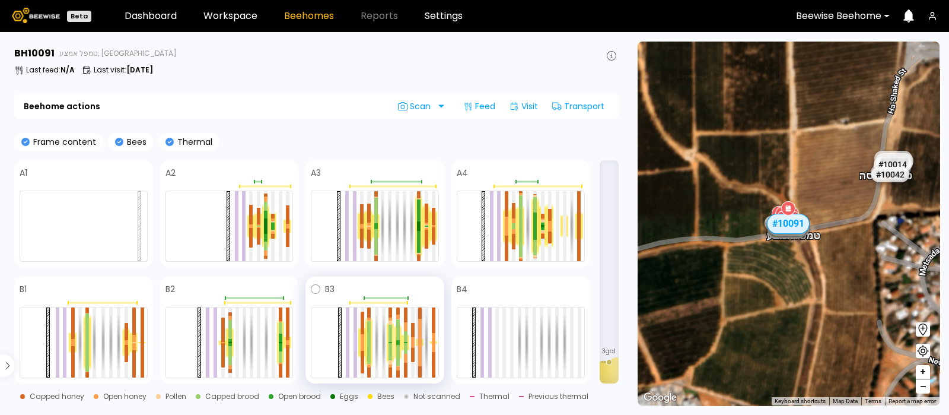
click at [419, 333] on div at bounding box center [420, 331] width 4 height 24
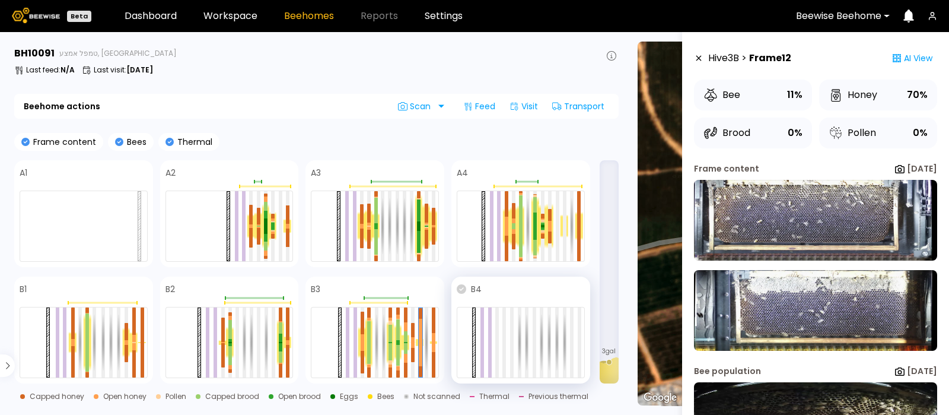
click at [462, 289] on icon at bounding box center [461, 288] width 9 height 9
click at [436, 103] on div "Scan" at bounding box center [417, 106] width 56 height 19
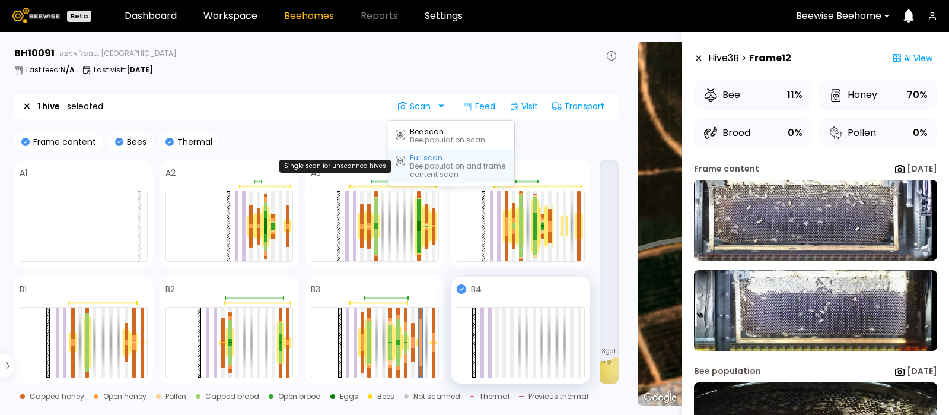
click at [430, 162] on div "Bee population and frame content scan" at bounding box center [458, 170] width 97 height 17
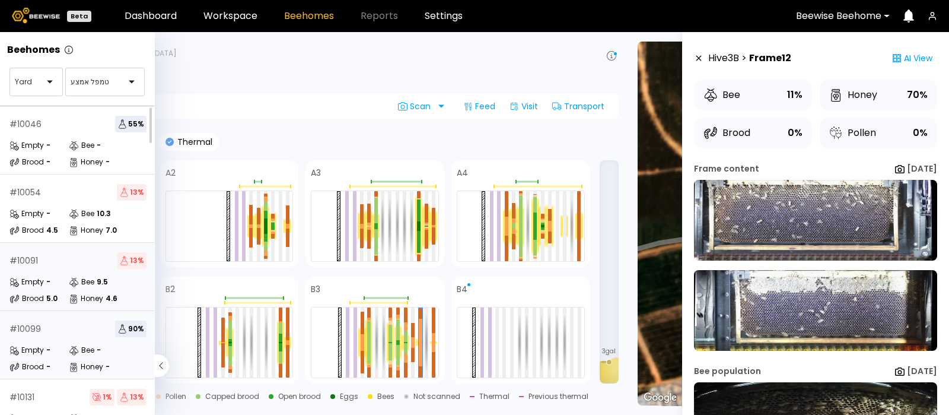
click at [58, 333] on div "# 10099 90 %" at bounding box center [77, 328] width 137 height 17
click at [59, 333] on div "# 10099 90 %" at bounding box center [77, 328] width 137 height 17
click at [50, 337] on div "# 10099 90 % Empty - Bee - Brood - Honey -" at bounding box center [78, 345] width 156 height 68
click at [50, 339] on div "# 10099 90 % Empty - Bee - Brood - Honey -" at bounding box center [78, 345] width 156 height 68
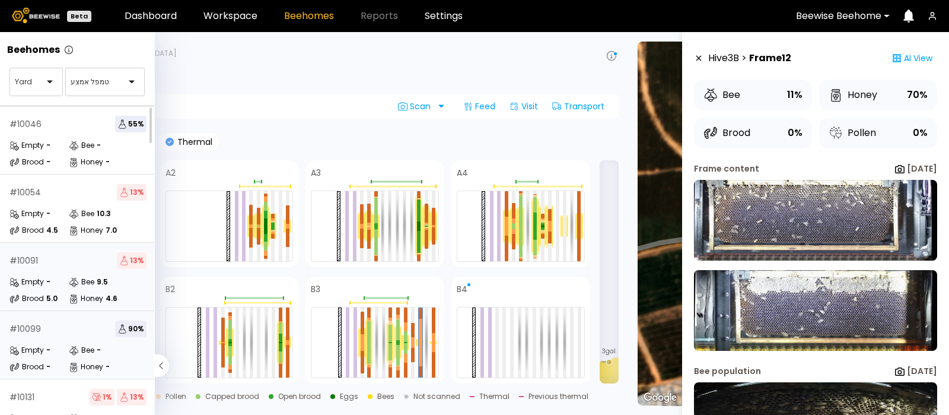
click at [50, 339] on div "# 10099 90 % Empty - Bee - Brood - Honey -" at bounding box center [78, 345] width 156 height 68
click at [46, 393] on div "# 10131 1 % 13 %" at bounding box center [77, 397] width 137 height 17
click at [50, 346] on div "Empty -" at bounding box center [38, 350] width 59 height 12
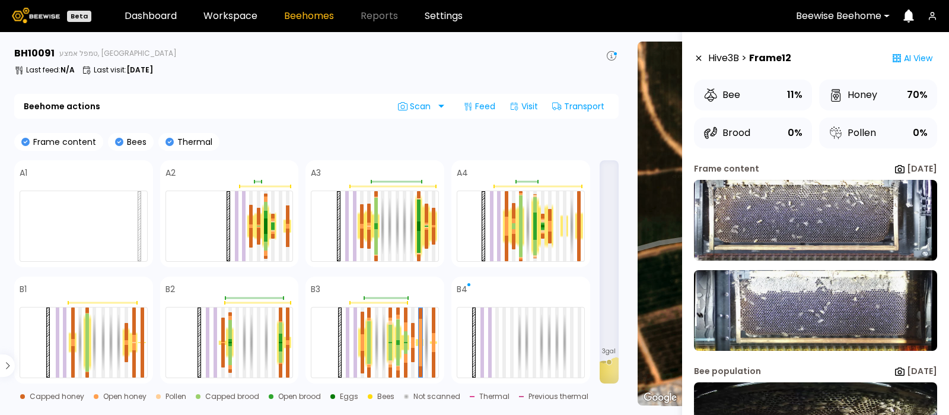
click at [272, 110] on div "Beehome actions Scan Feed Visit Transport" at bounding box center [316, 106] width 604 height 25
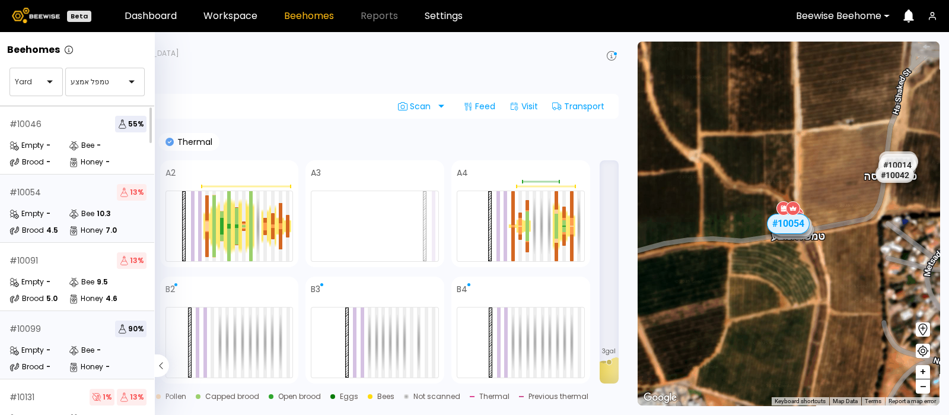
click at [68, 349] on div "Empty -" at bounding box center [38, 350] width 59 height 12
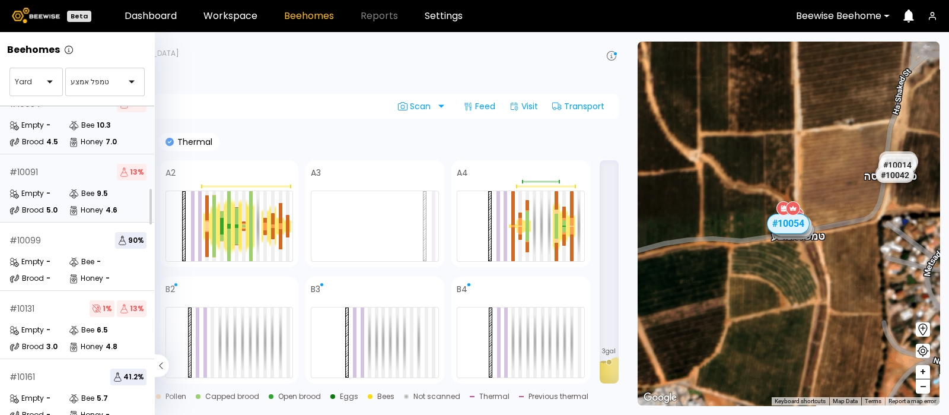
scroll to position [93, 0]
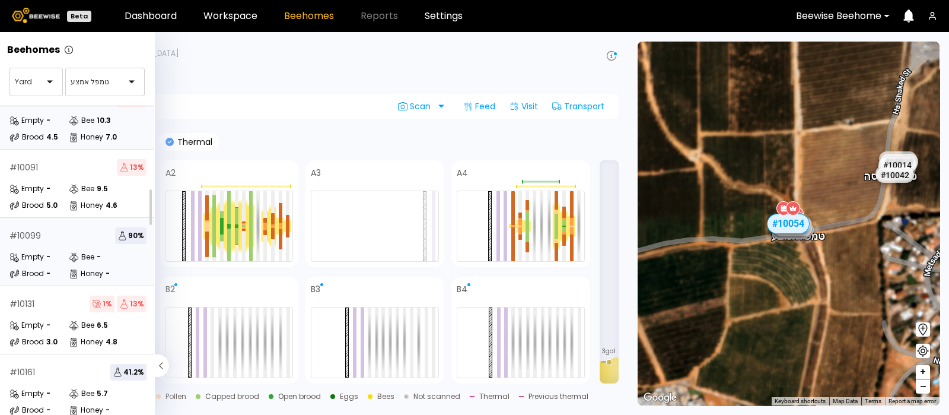
click at [69, 247] on div "# 10099 90 % Empty - Bee - Brood - Honey -" at bounding box center [78, 252] width 156 height 68
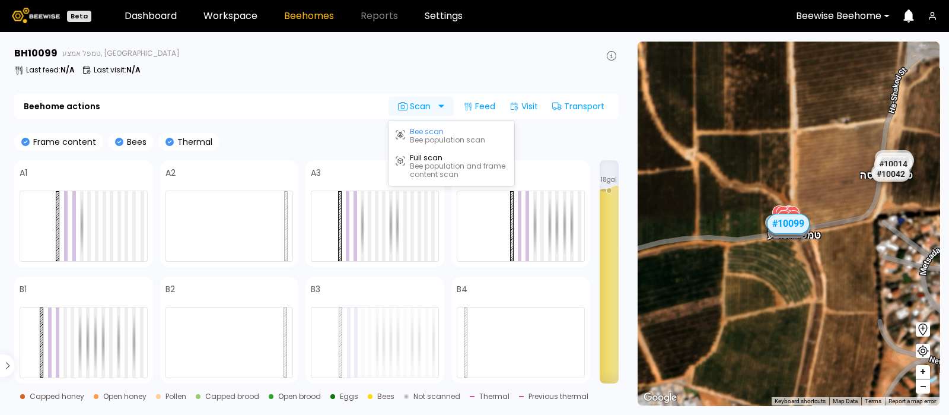
click at [406, 102] on icon at bounding box center [402, 105] width 9 height 9
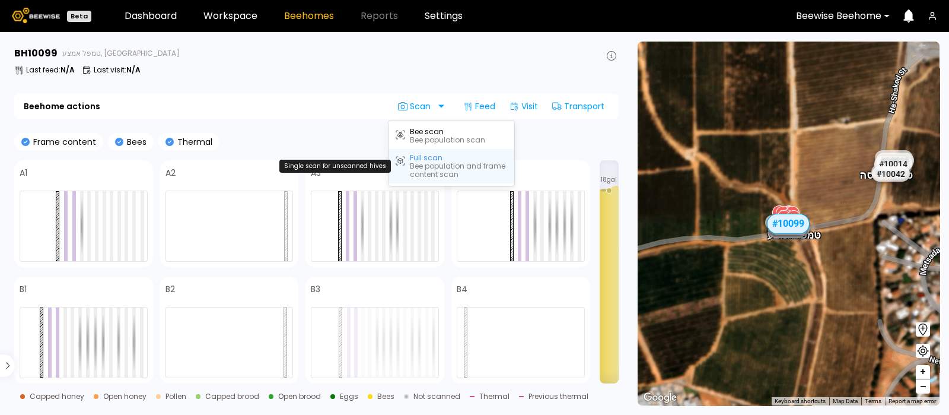
click at [420, 163] on div "Bee population and frame content scan" at bounding box center [458, 170] width 97 height 17
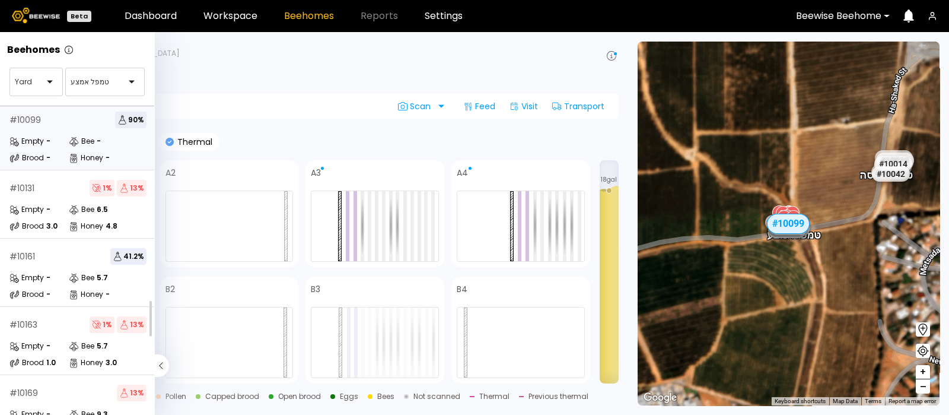
scroll to position [220, 0]
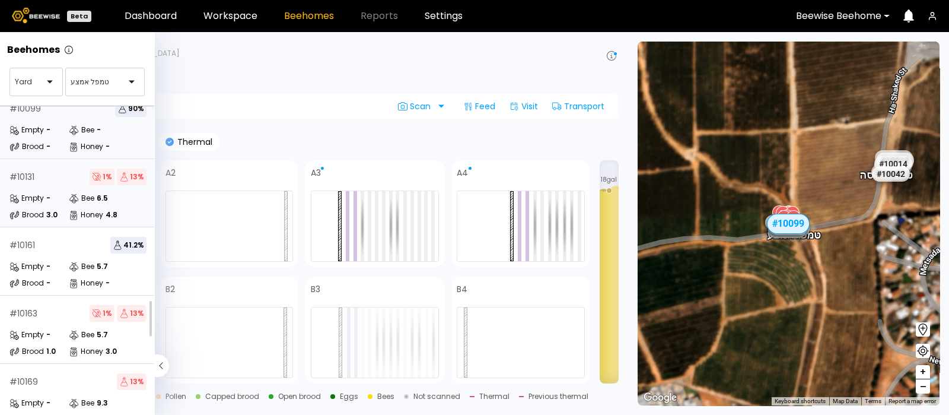
click at [89, 193] on div "Bee" at bounding box center [82, 198] width 26 height 12
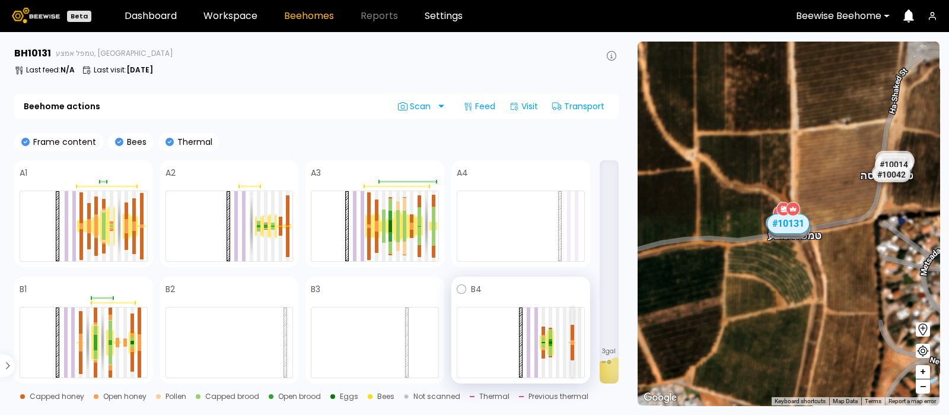
click at [572, 339] on div at bounding box center [573, 332] width 4 height 16
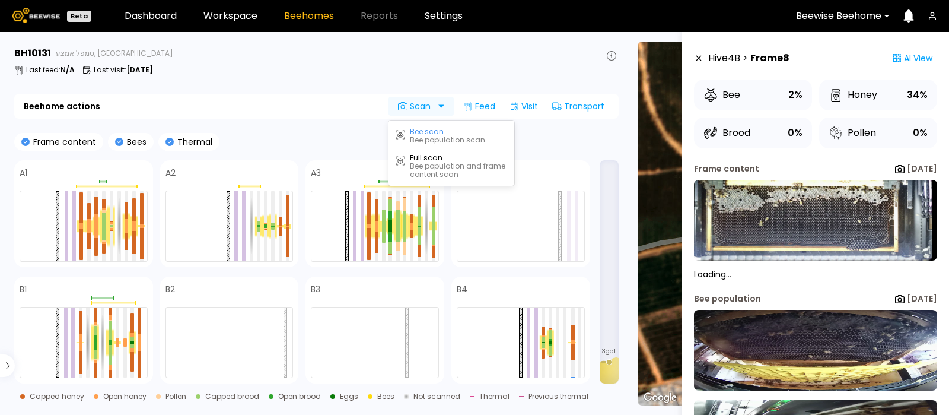
click at [438, 100] on div "Scan" at bounding box center [417, 106] width 56 height 19
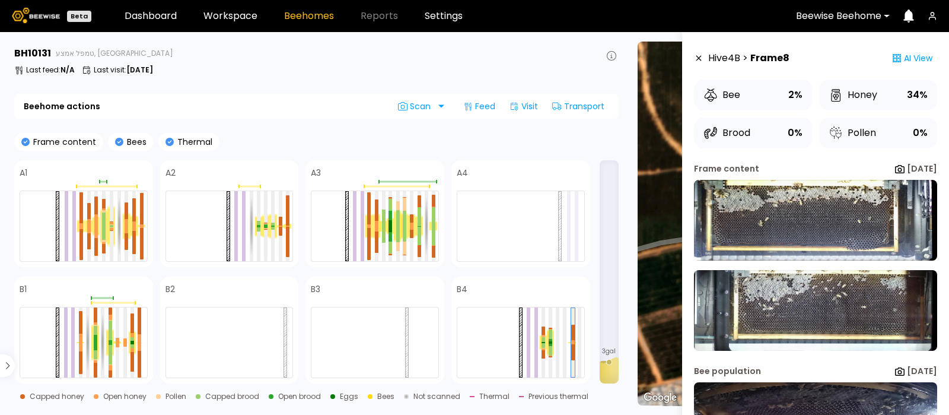
click at [343, 78] on div "BH 10131 טמפל אמצע, Central IL Last feed : N/A Last visit : [DATE]" at bounding box center [316, 62] width 604 height 33
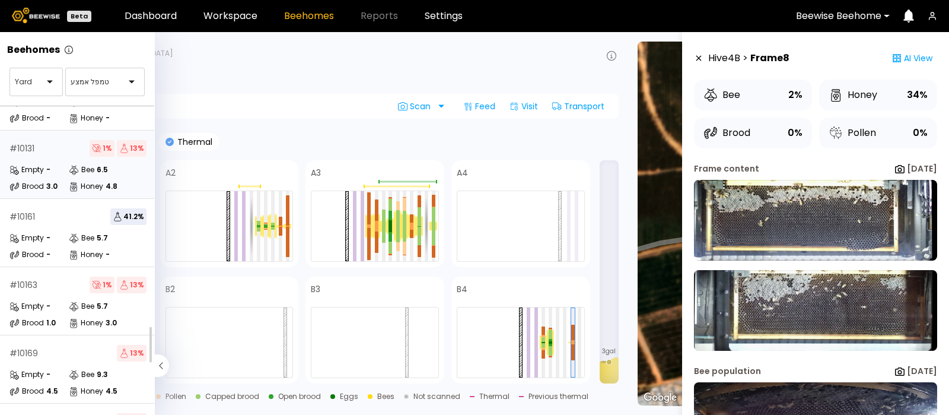
scroll to position [250, 0]
click at [94, 221] on div "# 10161 41.2 %" at bounding box center [77, 215] width 137 height 17
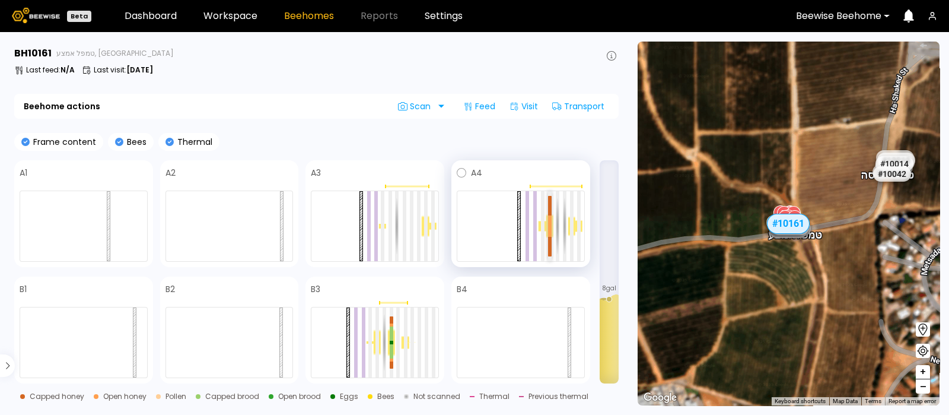
click at [549, 219] on div at bounding box center [550, 220] width 4 height 11
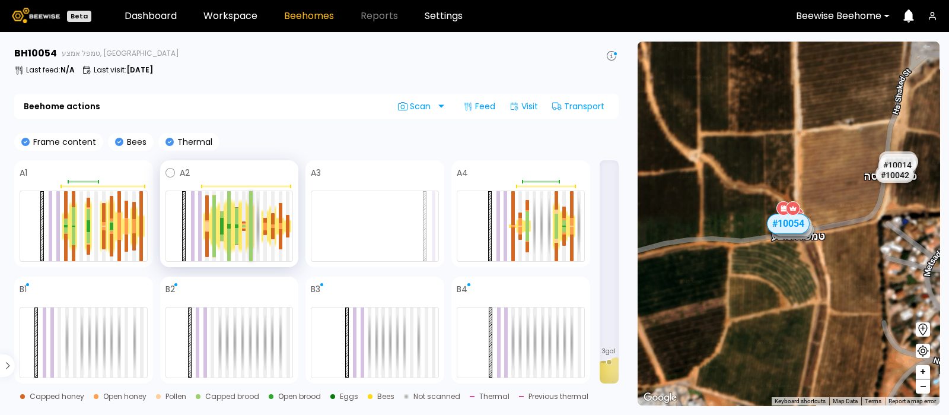
click at [252, 228] on div at bounding box center [251, 243] width 4 height 34
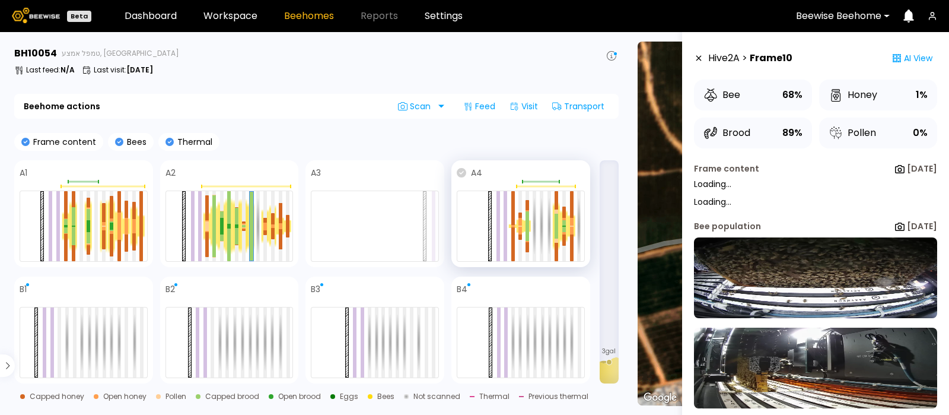
click at [463, 173] on icon at bounding box center [461, 172] width 9 height 9
click at [789, 274] on img at bounding box center [815, 277] width 243 height 81
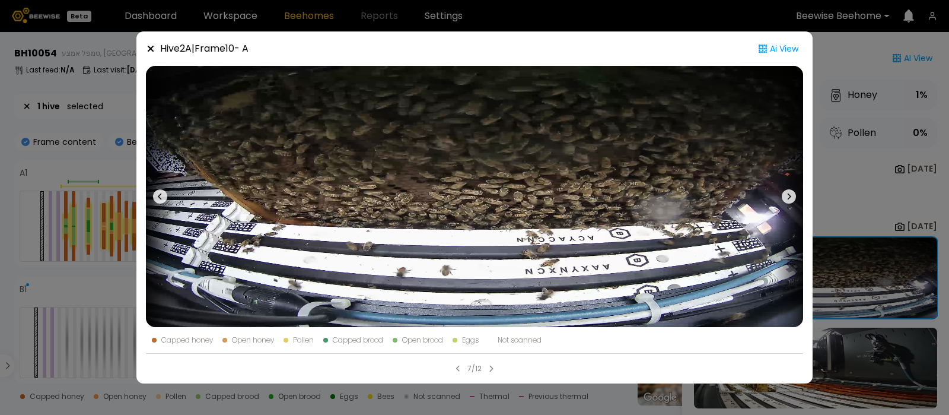
click at [786, 191] on icon at bounding box center [789, 196] width 14 height 14
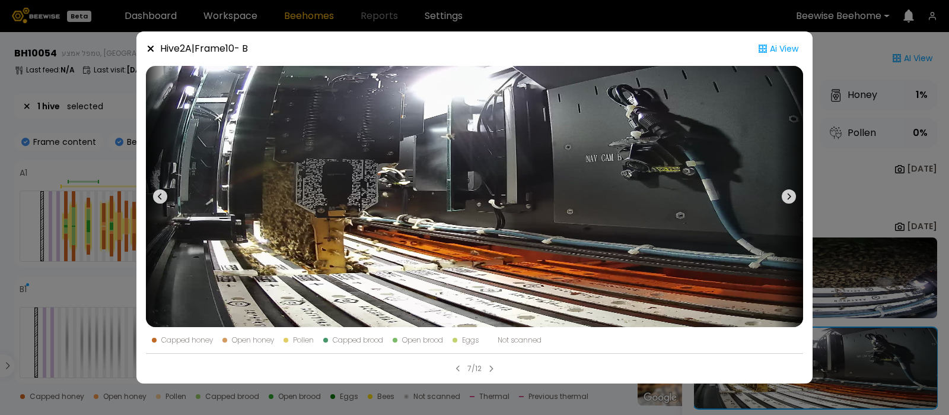
click at [786, 191] on icon at bounding box center [789, 196] width 14 height 14
click at [790, 195] on icon at bounding box center [790, 196] width 4 height 7
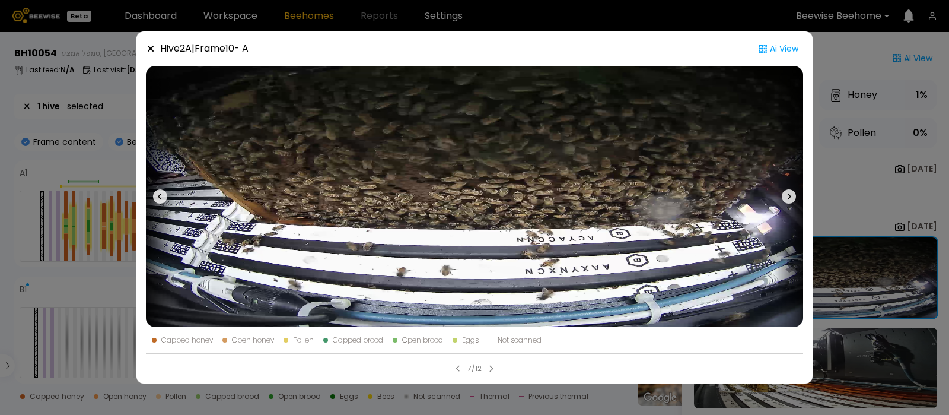
click at [790, 195] on icon at bounding box center [790, 196] width 4 height 7
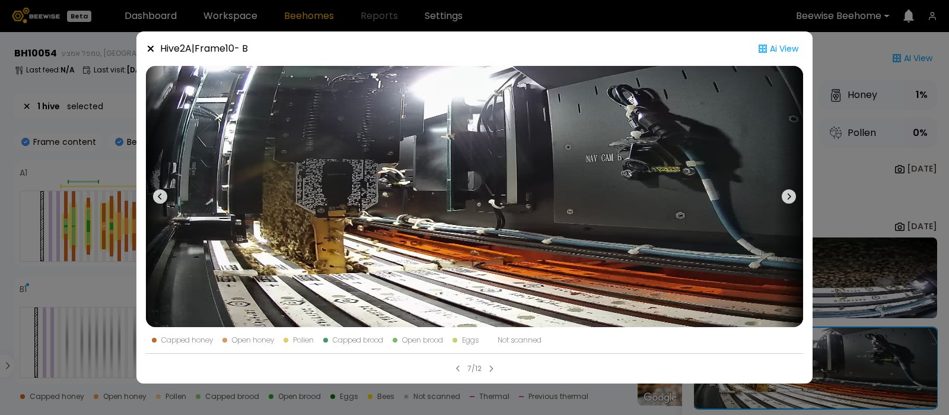
click at [790, 195] on icon at bounding box center [790, 196] width 4 height 7
click at [150, 47] on icon at bounding box center [151, 49] width 6 height 6
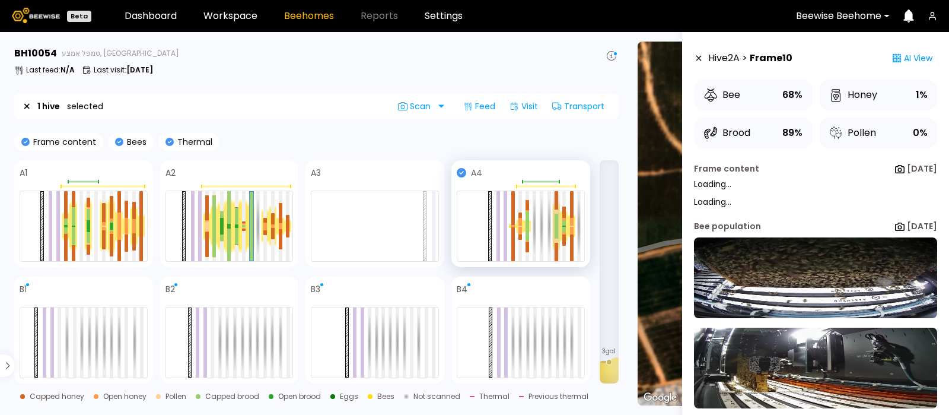
click at [556, 221] on div at bounding box center [557, 220] width 4 height 12
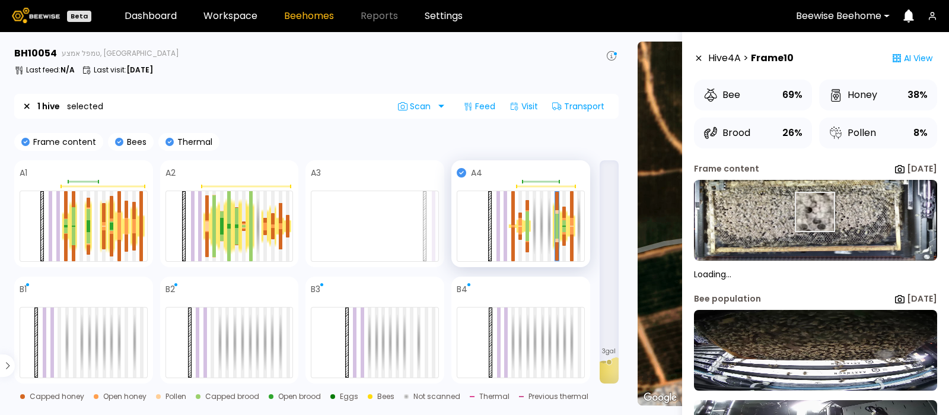
click at [814, 212] on img at bounding box center [815, 220] width 243 height 81
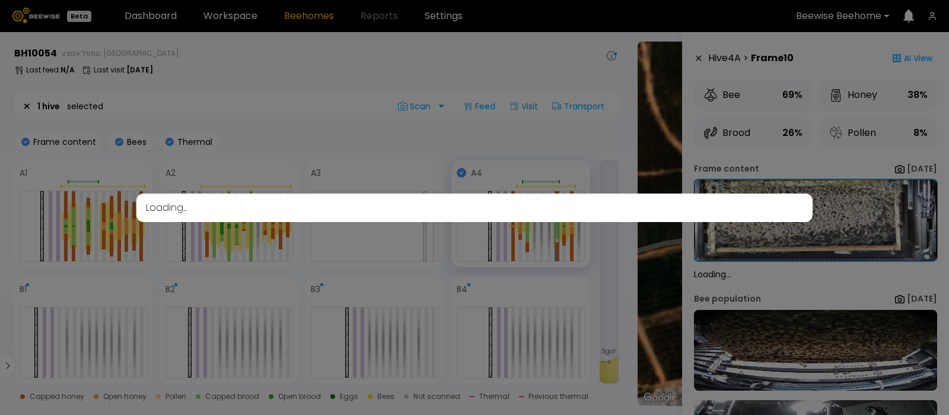
click at [837, 212] on div "Loading..." at bounding box center [474, 207] width 949 height 415
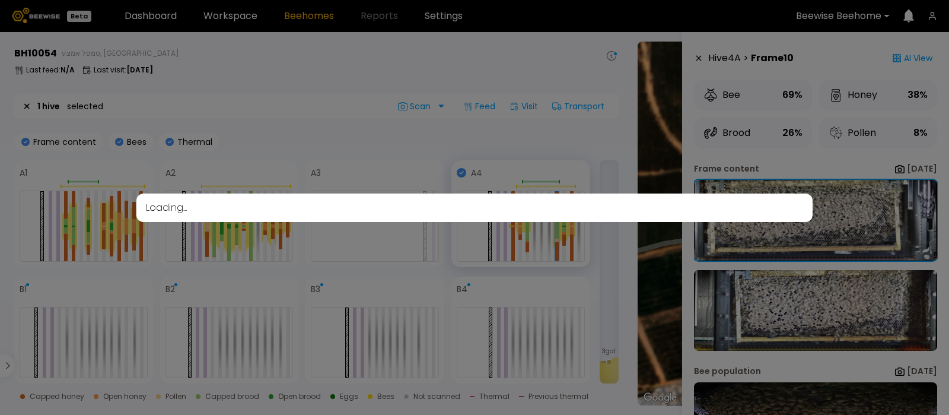
click at [626, 306] on div "Loading..." at bounding box center [474, 207] width 949 height 415
click at [792, 305] on div "Loading..." at bounding box center [474, 207] width 949 height 415
click at [631, 263] on div "Loading..." at bounding box center [474, 207] width 949 height 415
